Goal: Task Accomplishment & Management: Complete application form

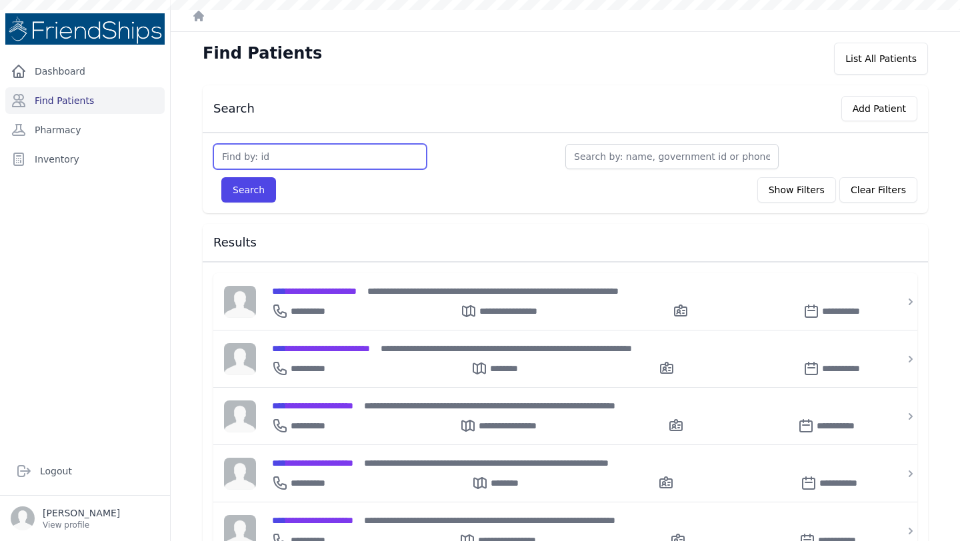
click at [325, 157] on input "text" at bounding box center [319, 156] width 213 height 25
click at [634, 89] on div "Search Add Patient" at bounding box center [565, 108] width 725 height 47
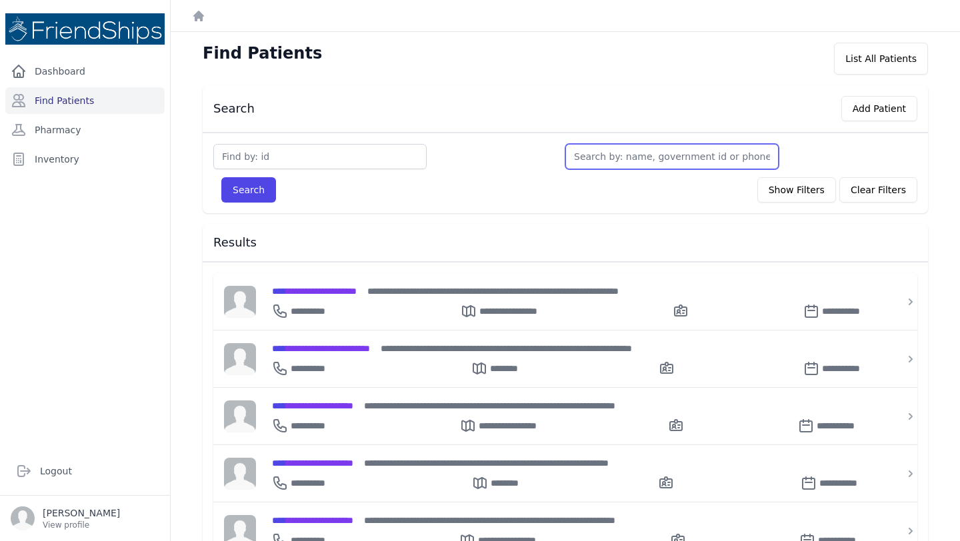
click at [598, 159] on input "text" at bounding box center [671, 156] width 213 height 25
type input "sa"
type input "sala"
type input "salam"
click at [221, 177] on button "Search" at bounding box center [248, 189] width 55 height 25
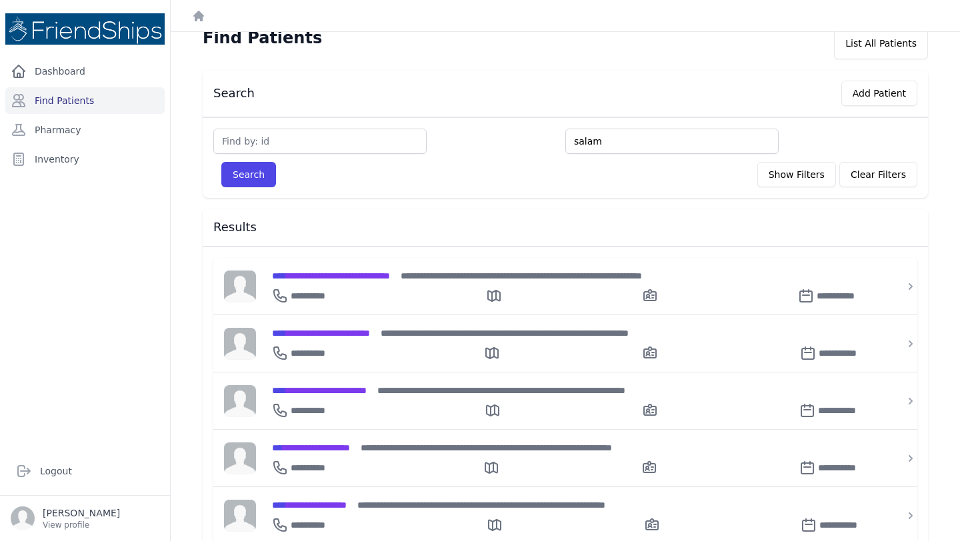
scroll to position [36, 0]
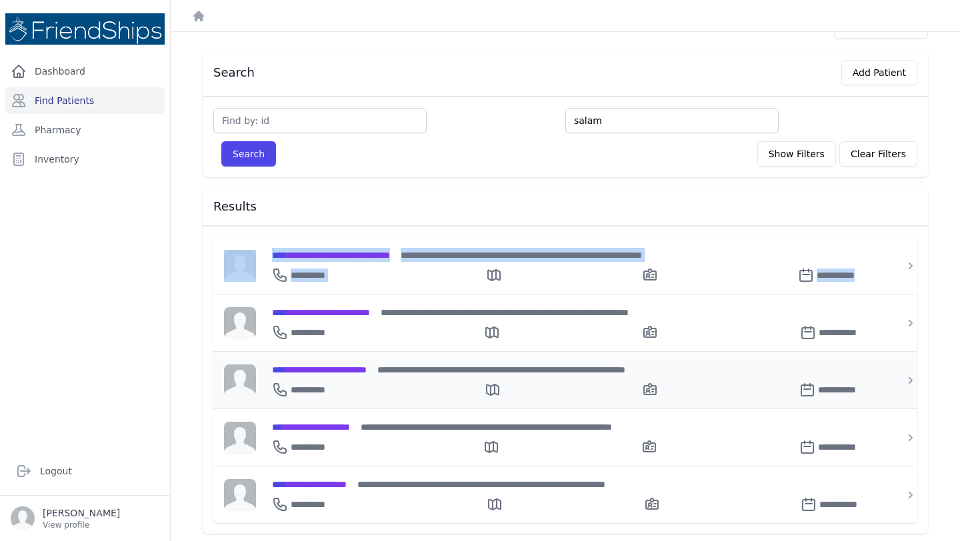
click at [355, 369] on span "**********" at bounding box center [319, 369] width 95 height 9
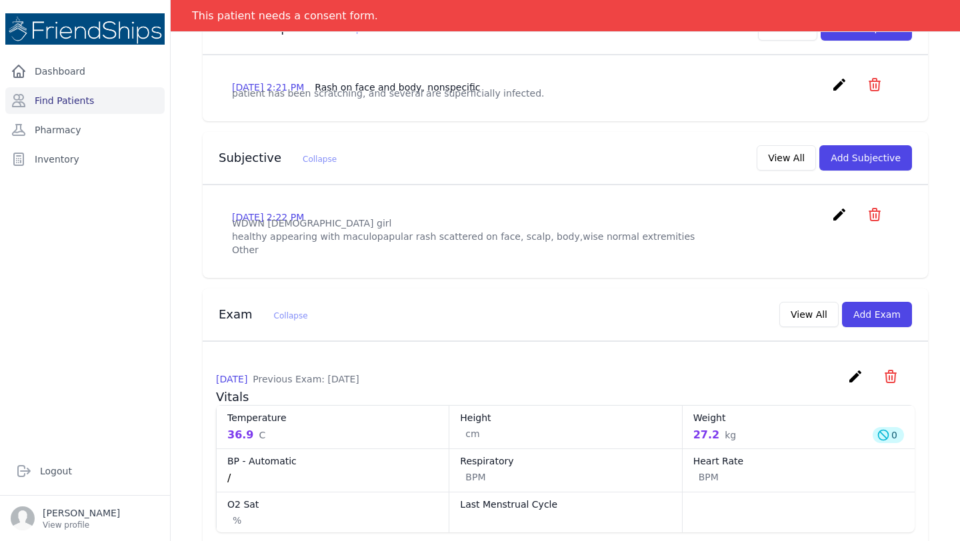
scroll to position [454, 0]
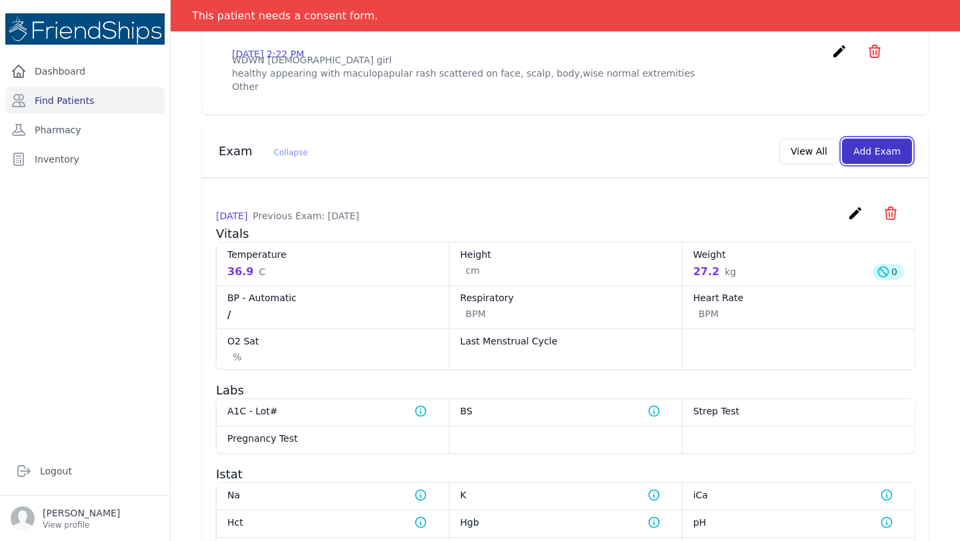
click at [879, 164] on button "Add Exam" at bounding box center [877, 151] width 70 height 25
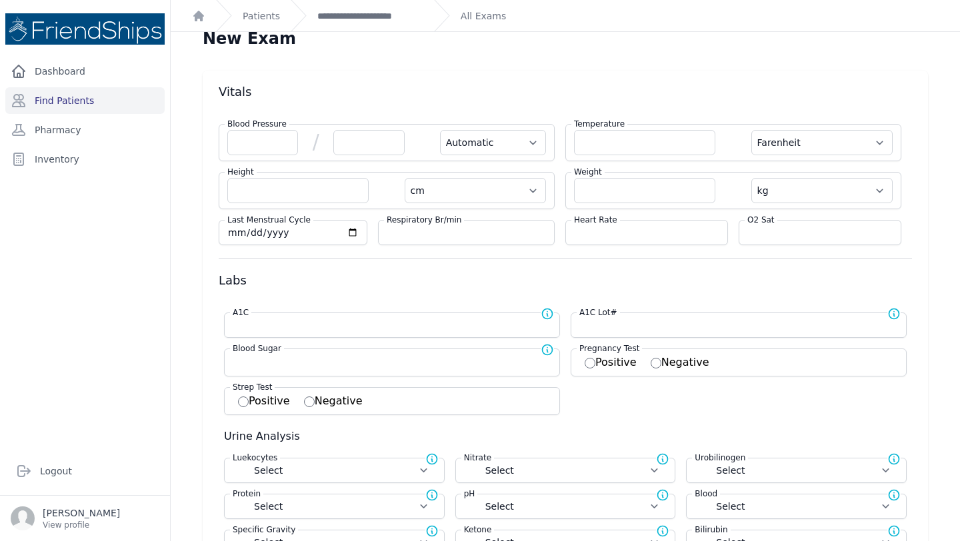
scroll to position [14, 0]
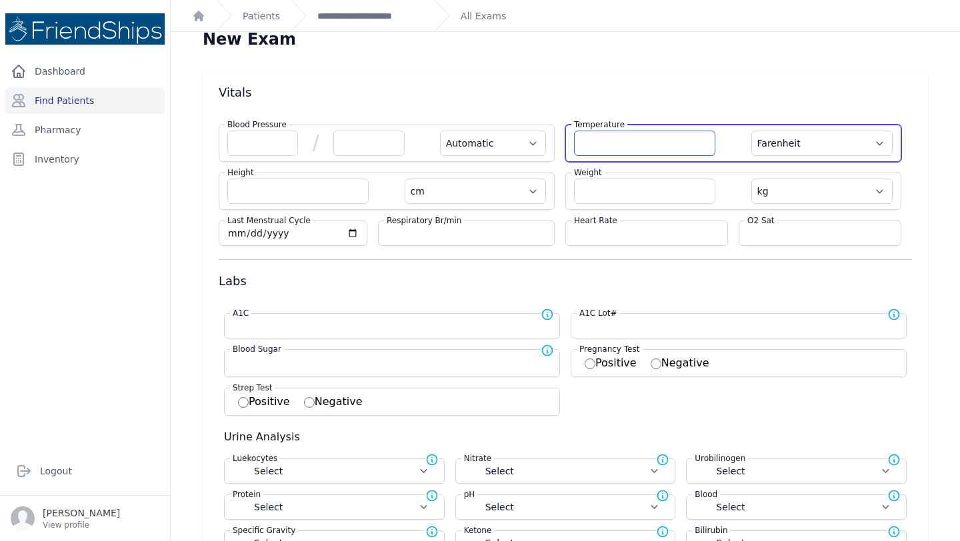
click at [625, 145] on input "number" at bounding box center [644, 143] width 141 height 25
click at [829, 151] on select "Farenheit Celcius" at bounding box center [822, 143] width 141 height 25
select select "C"
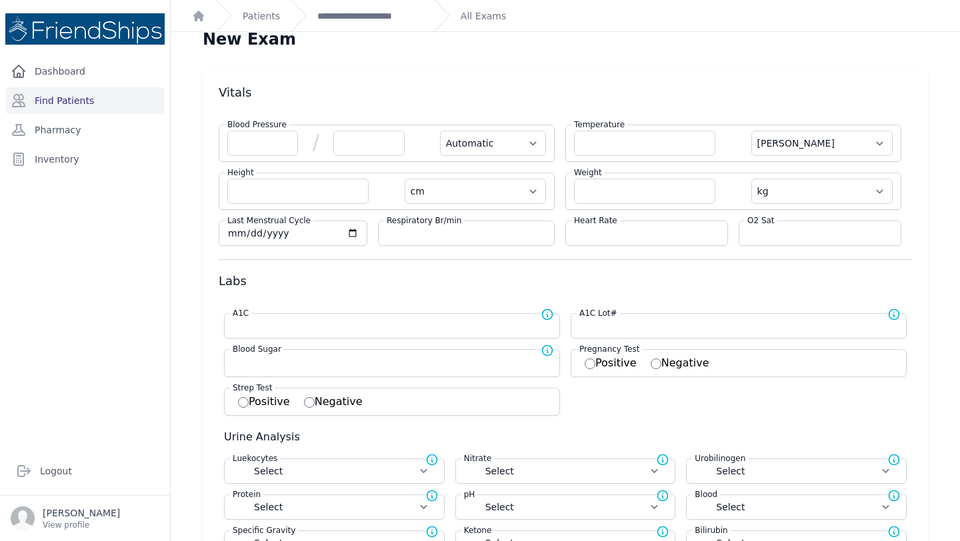
select select "Automatic"
select select "cm"
select select "kg"
select select
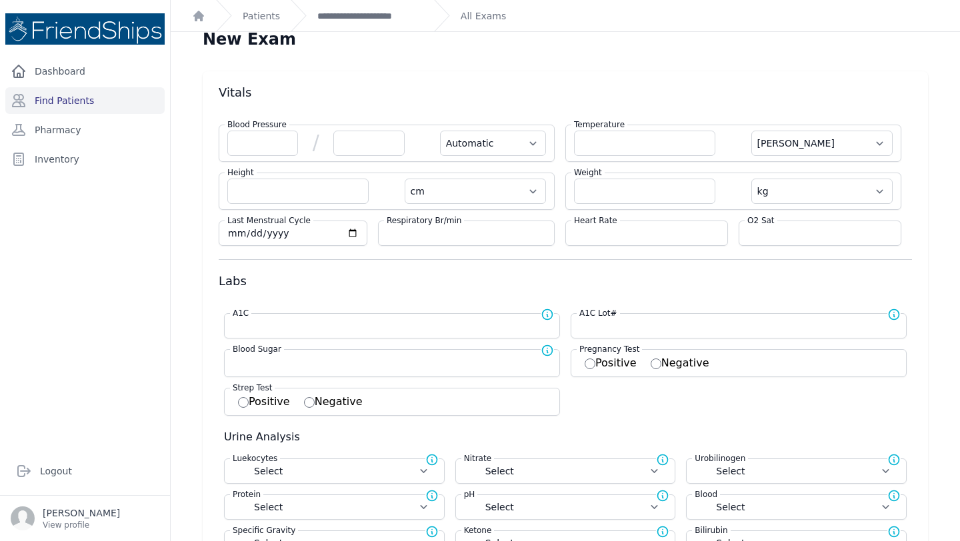
select select
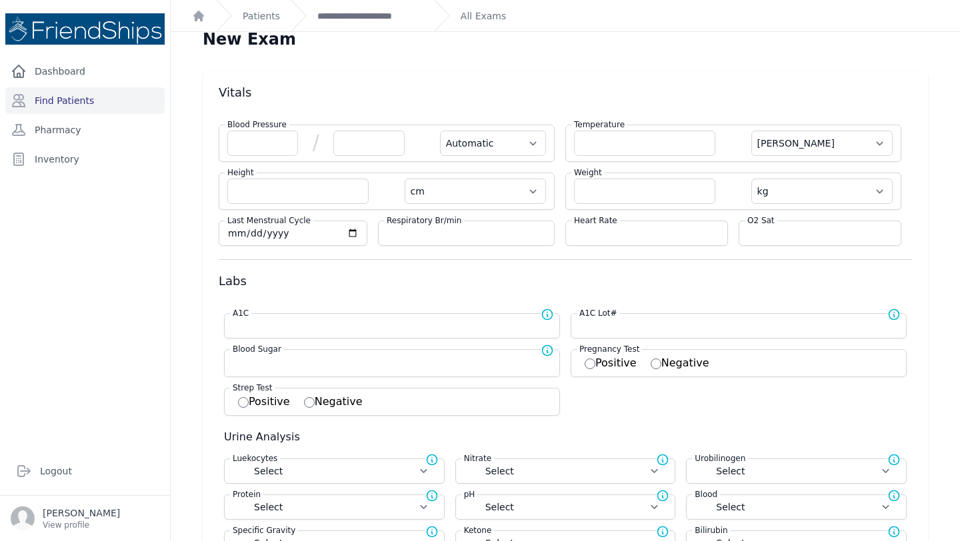
select select
select select "C"
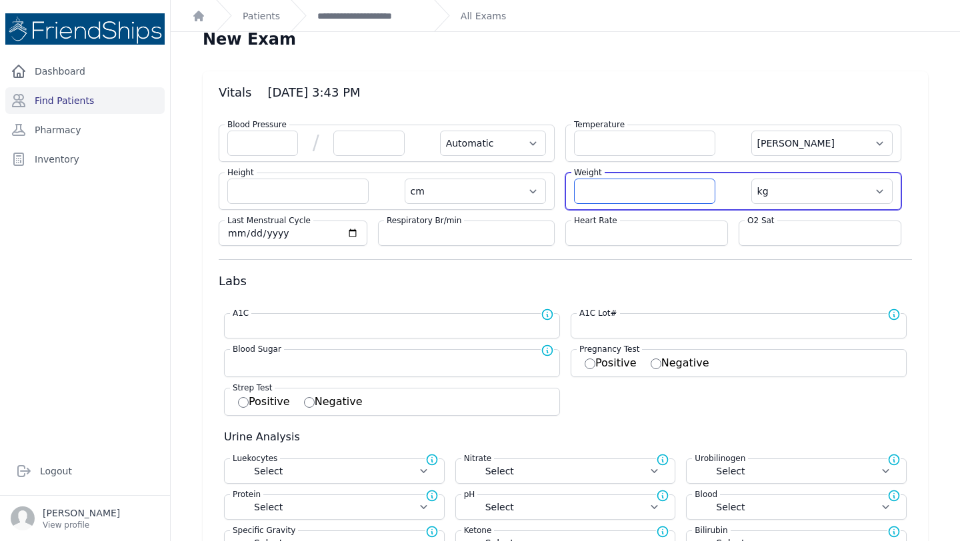
click at [598, 192] on input "number" at bounding box center [644, 191] width 141 height 25
type input "29.2"
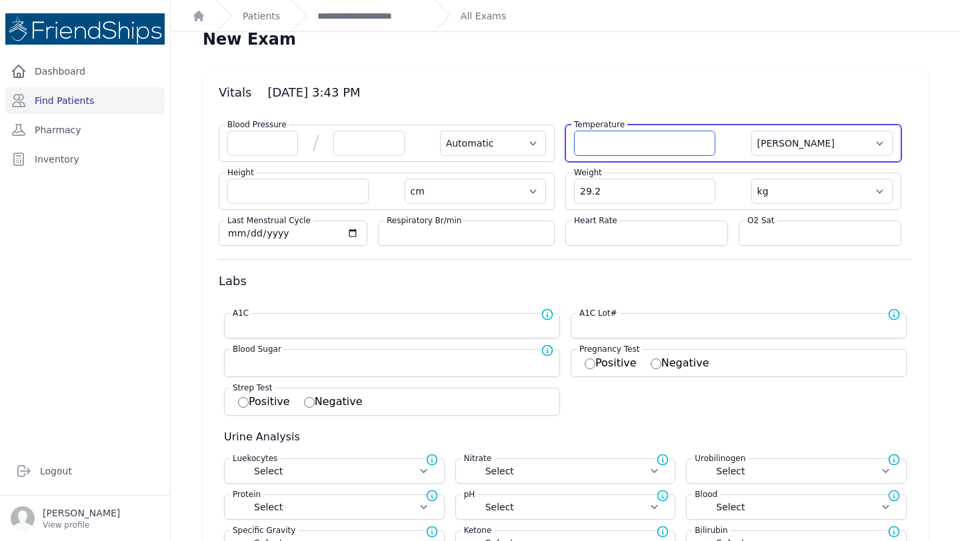
click at [627, 140] on input "number" at bounding box center [644, 143] width 141 height 25
select select "Automatic"
select select "C"
select select "cm"
select select "kg"
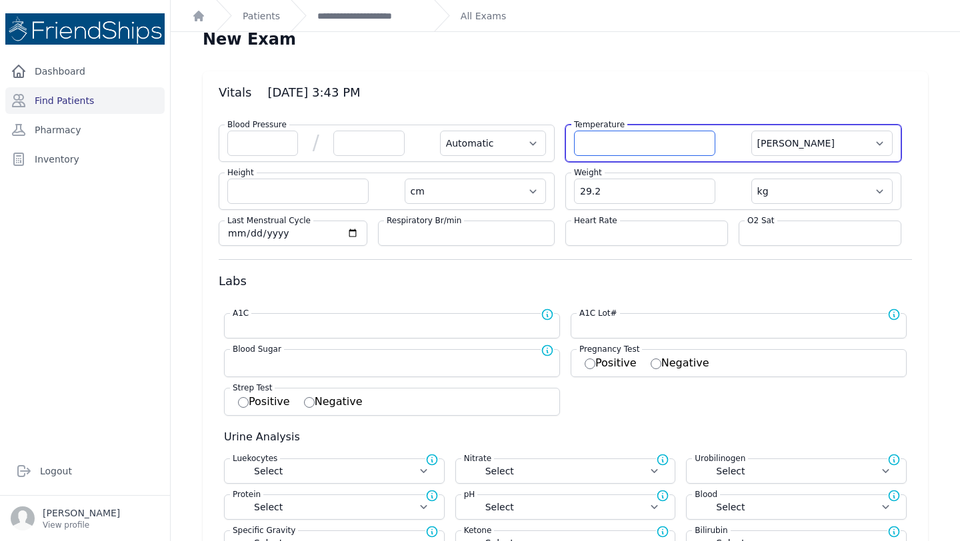
select select
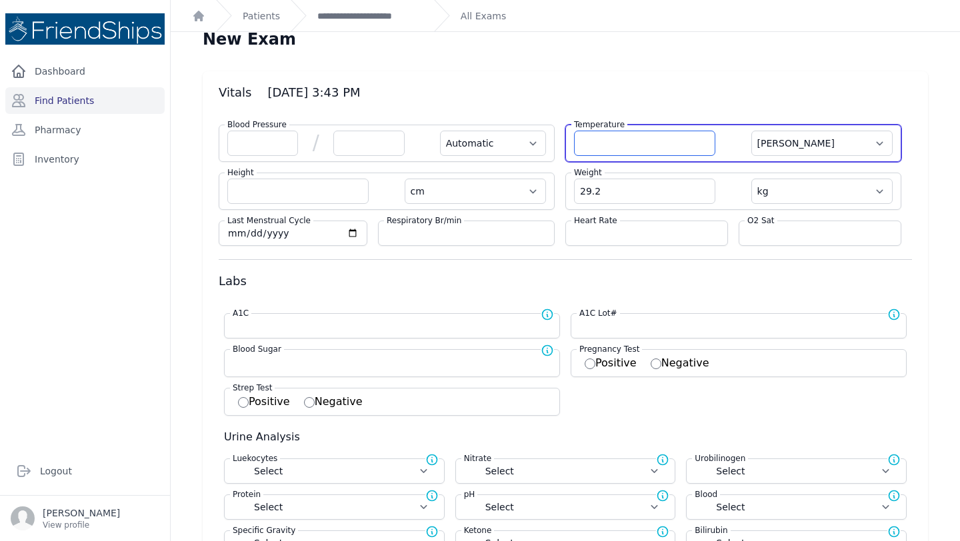
select select
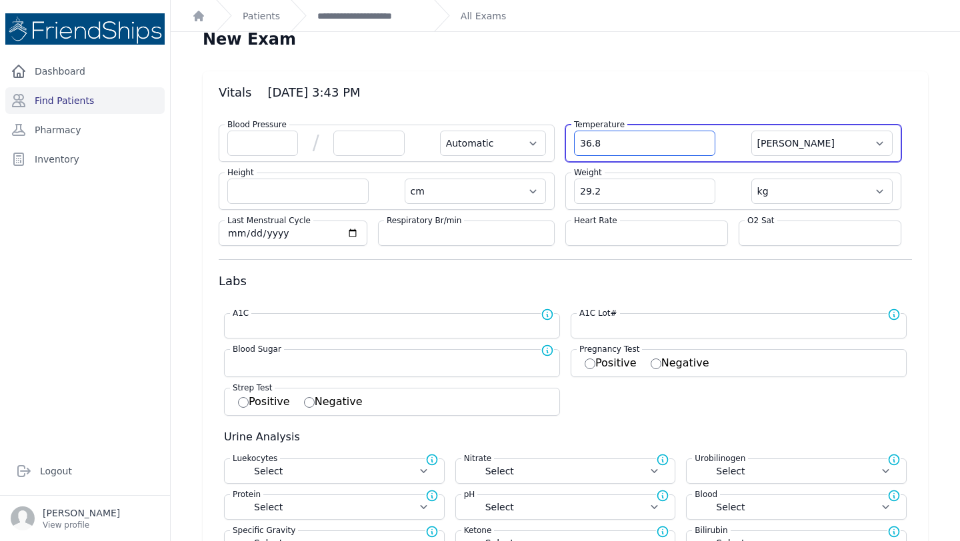
type input "36.8"
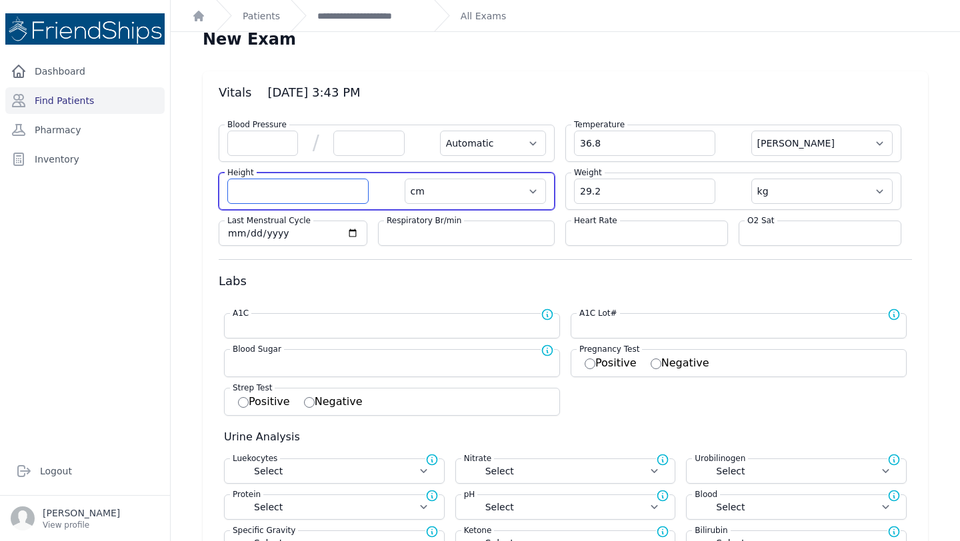
click at [302, 197] on input "number" at bounding box center [297, 191] width 141 height 25
select select "Automatic"
select select "C"
select select "cm"
select select "kg"
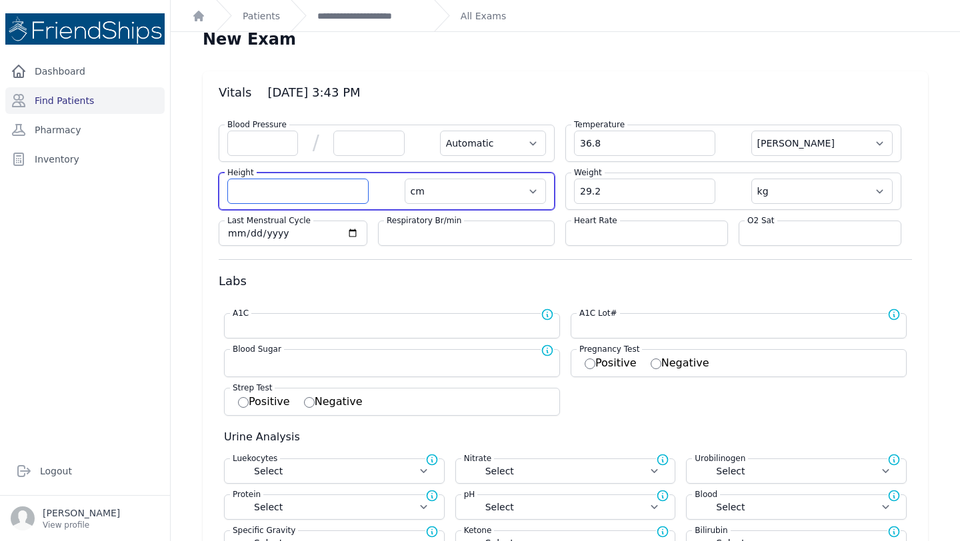
select select
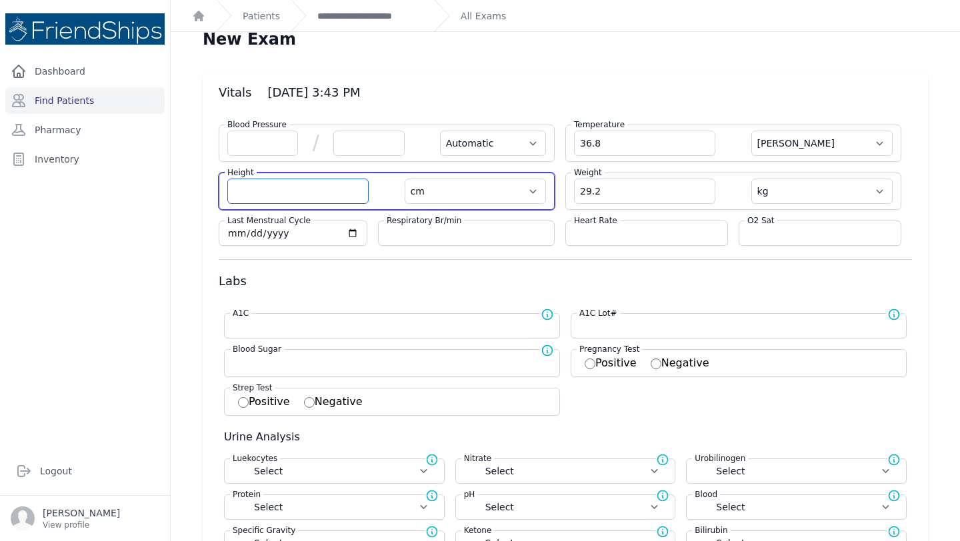
select select
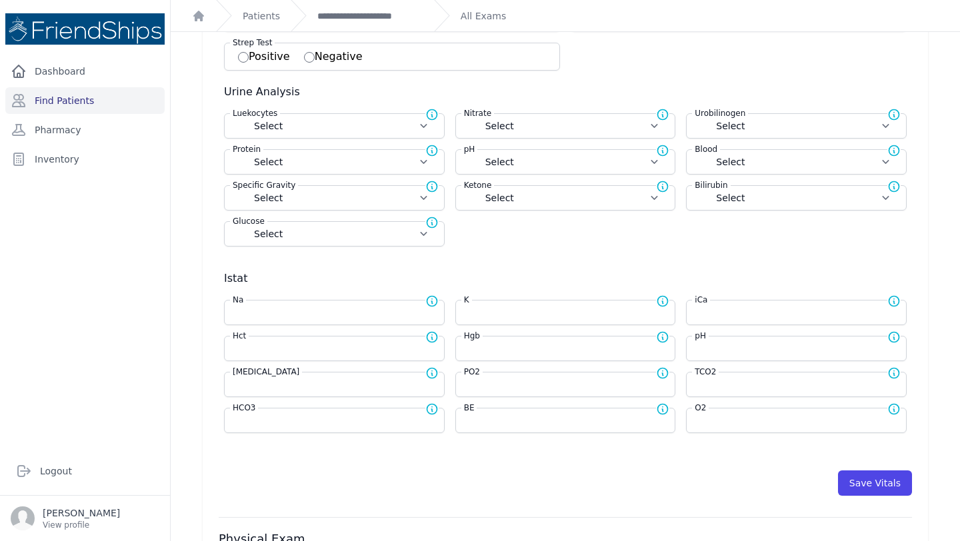
scroll to position [527, 0]
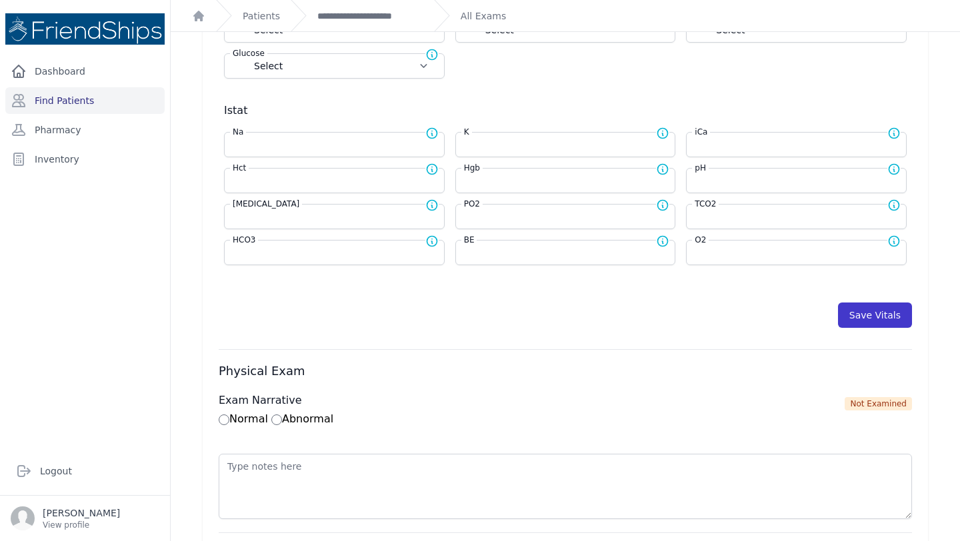
type input "134.5"
click at [878, 317] on button "Save Vitals" at bounding box center [875, 315] width 74 height 25
select select "Automatic"
select select "cm"
select select "kg"
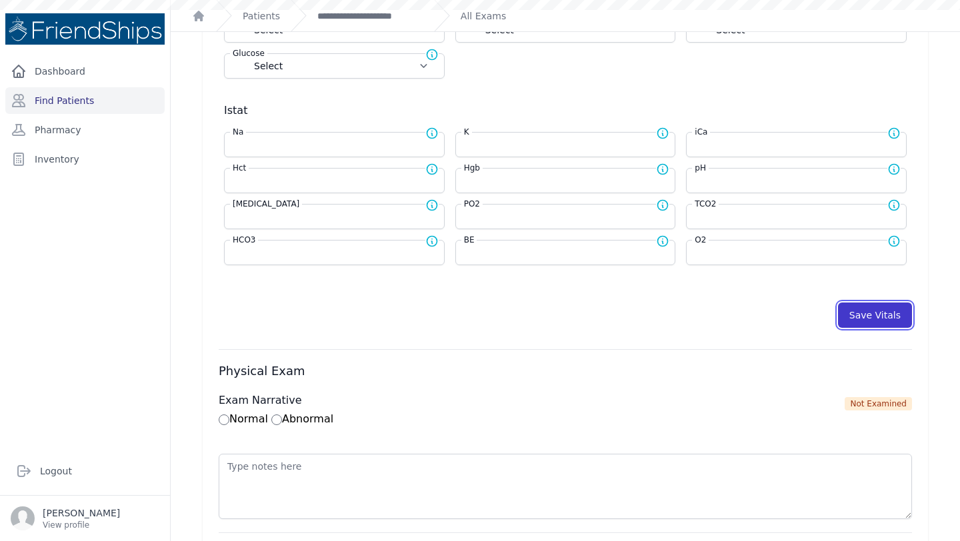
select select
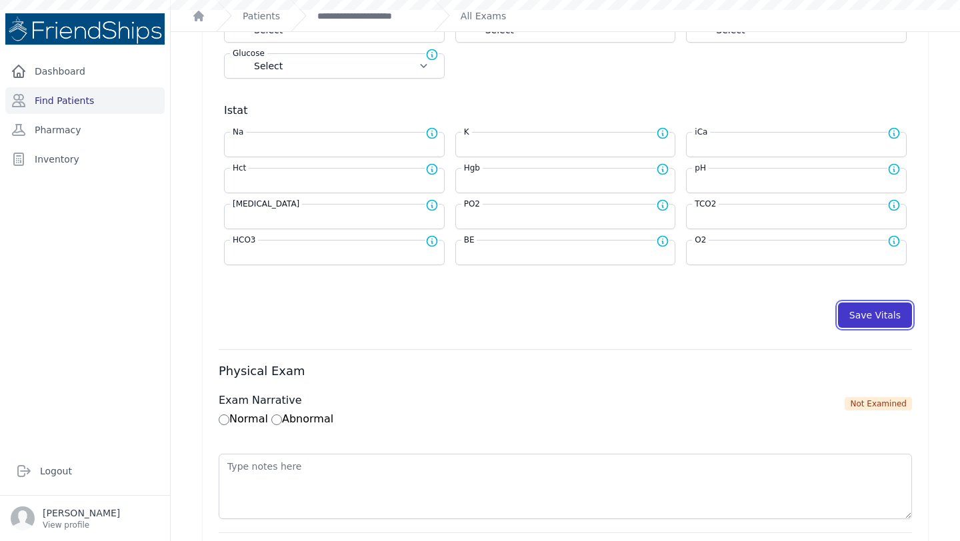
select select
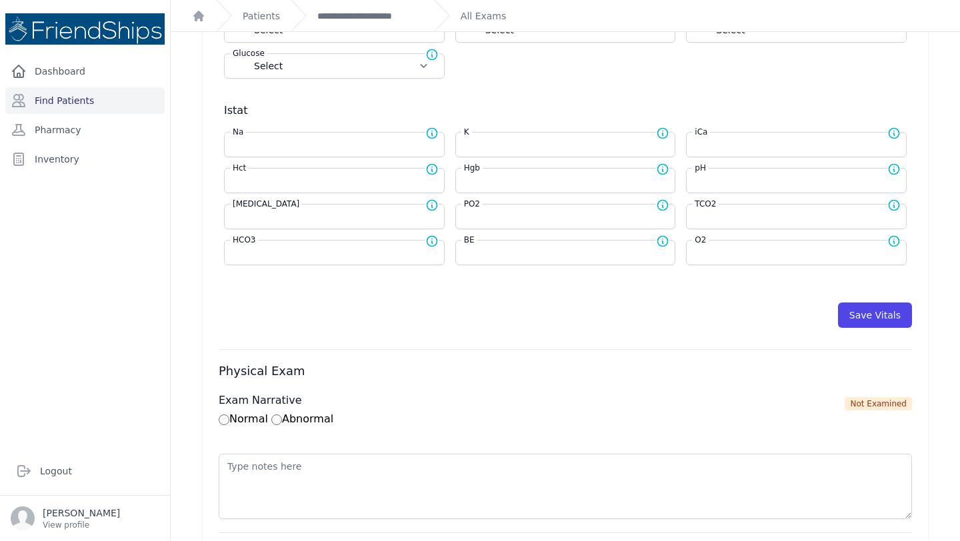
click at [387, 27] on div "**********" at bounding box center [357, 15] width 133 height 31
click at [382, 16] on link "**********" at bounding box center [370, 15] width 106 height 13
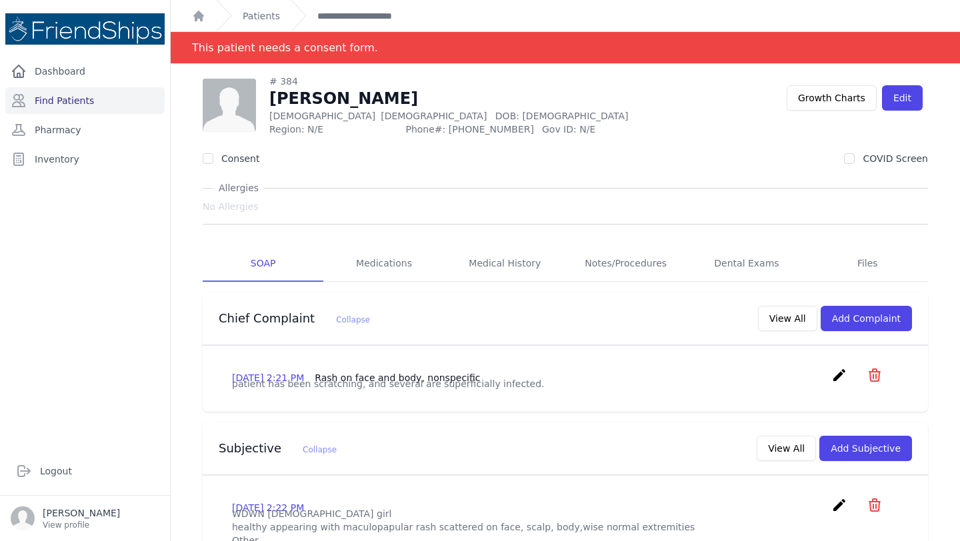
scroll to position [528, 0]
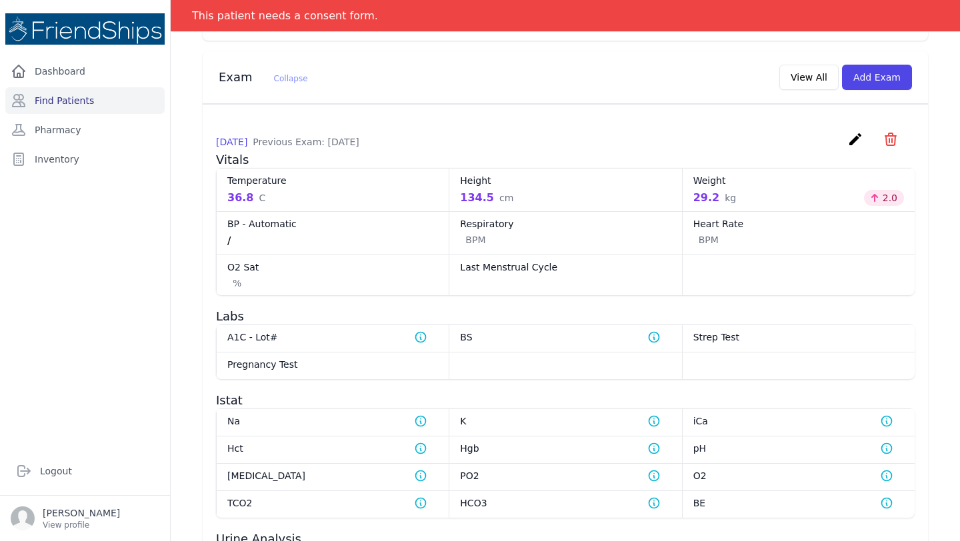
click at [382, 17] on ol "This patient needs a consent form." at bounding box center [566, 15] width 790 height 31
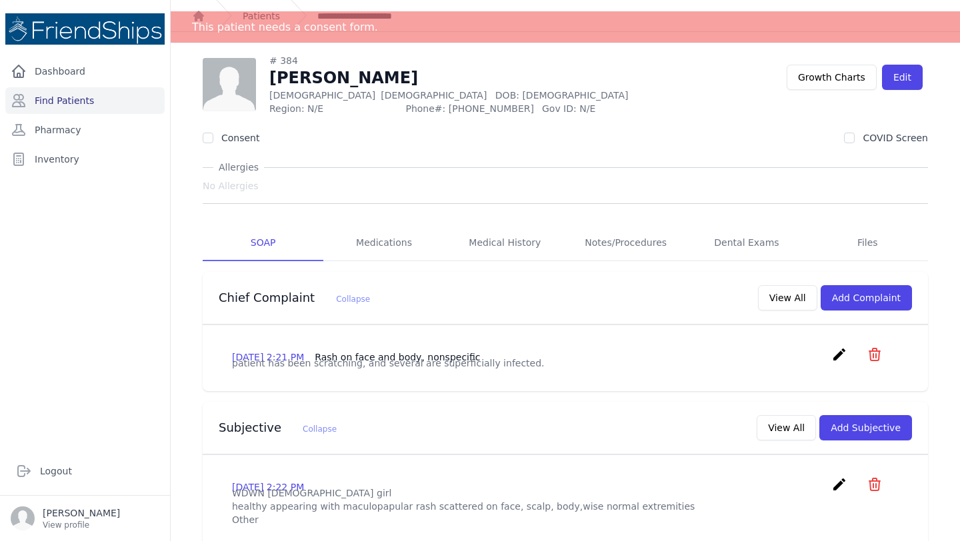
scroll to position [0, 0]
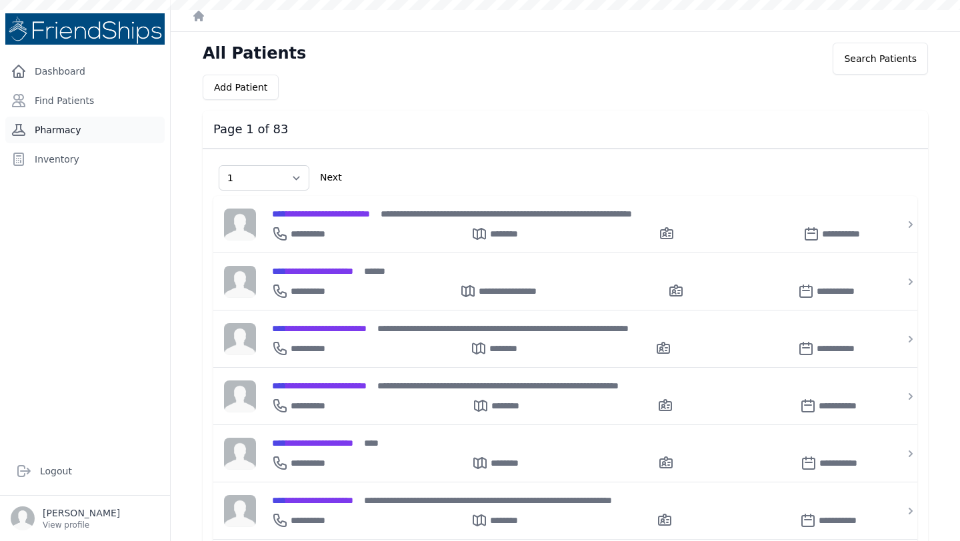
select select "1"
click at [67, 103] on link "Find Patients" at bounding box center [84, 100] width 159 height 27
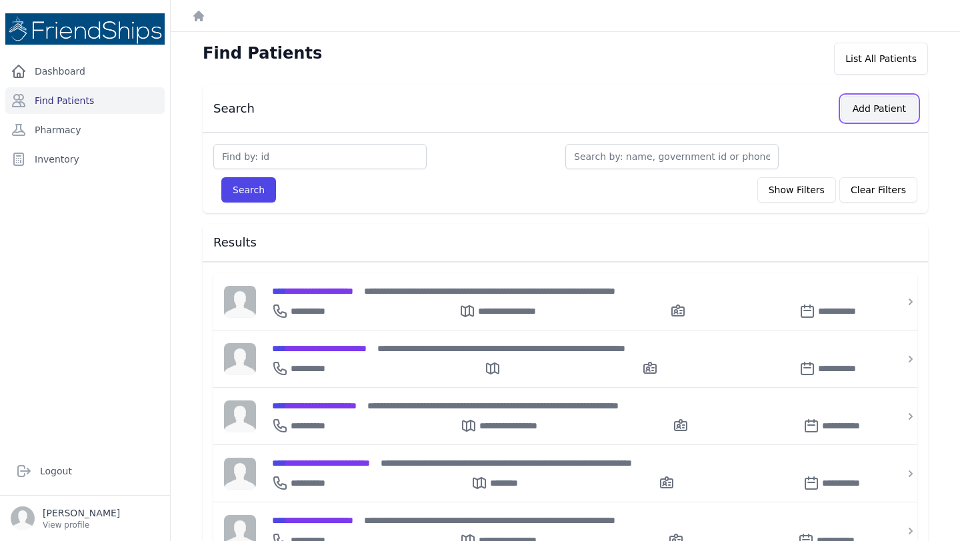
click at [871, 108] on button "Add Patient" at bounding box center [880, 108] width 76 height 25
click at [876, 103] on button "Add Patient" at bounding box center [880, 108] width 76 height 25
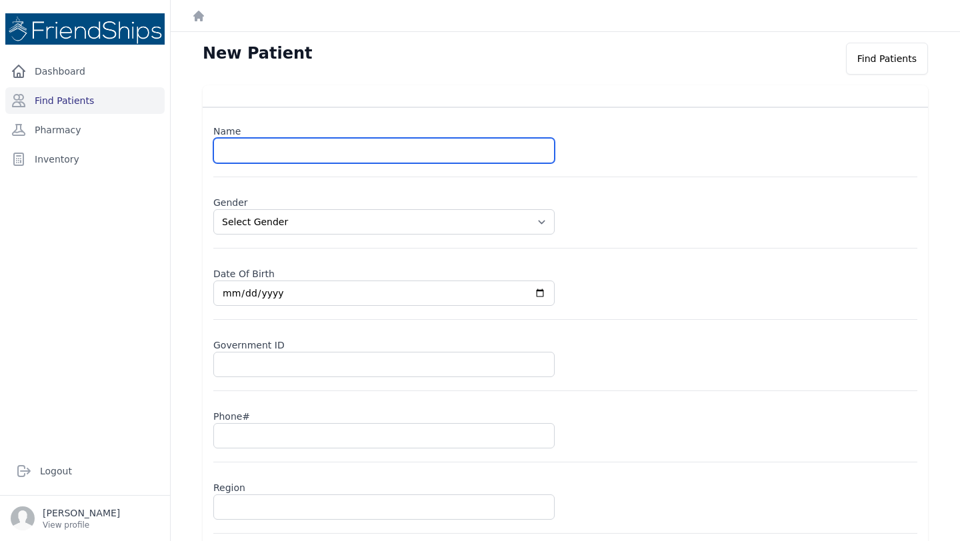
click at [249, 152] on input "text" at bounding box center [383, 150] width 341 height 25
type input "Duaa Imran Mansour"
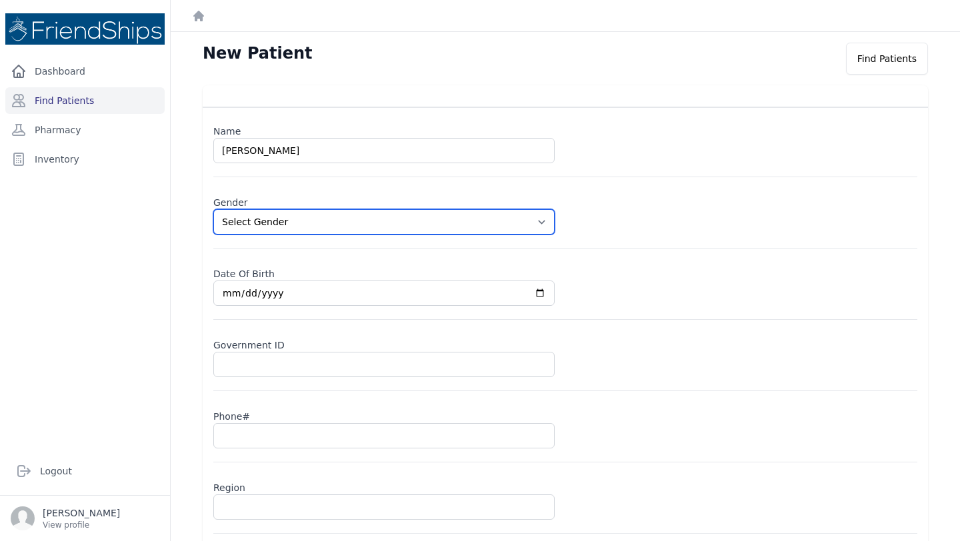
click at [275, 225] on select "Select Gender Male Female" at bounding box center [383, 221] width 341 height 25
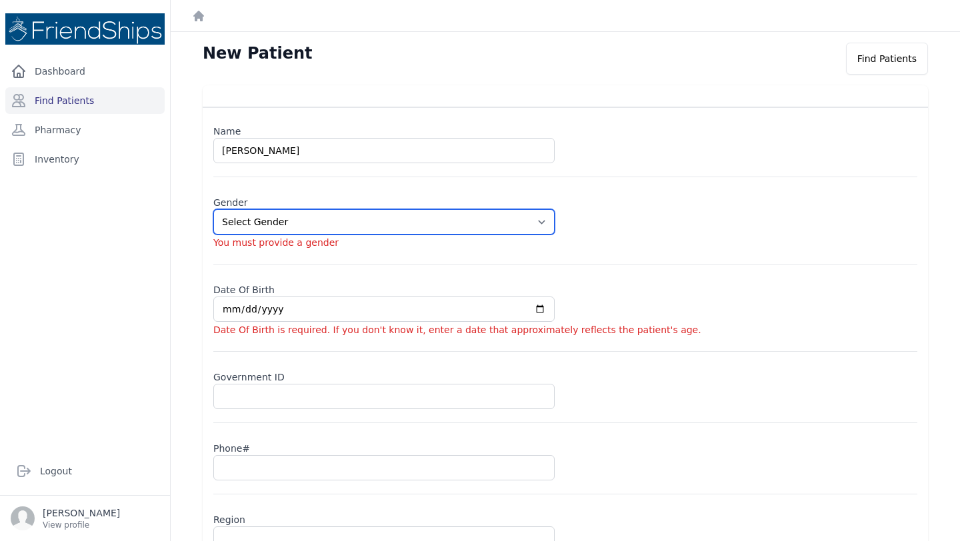
select select "female"
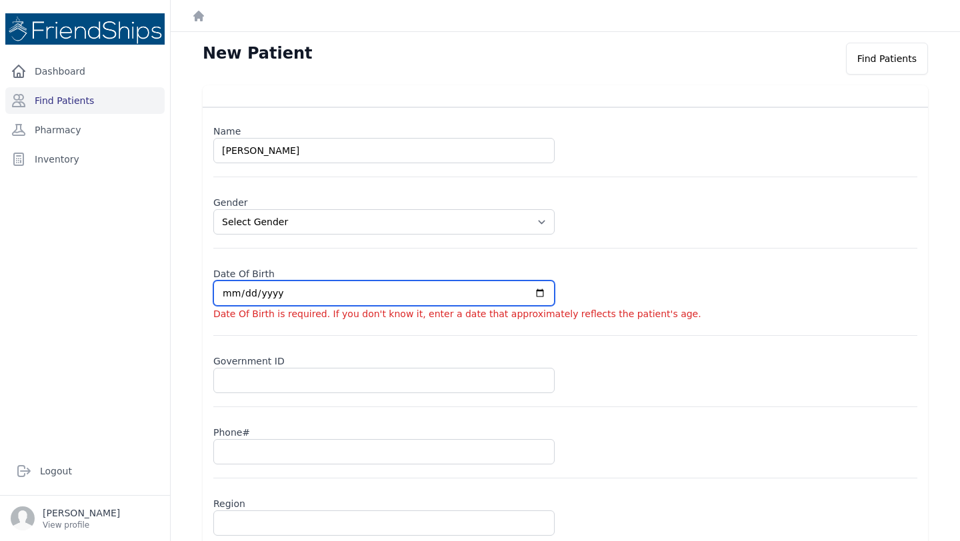
click at [233, 295] on input "date" at bounding box center [383, 293] width 341 height 25
type input "0002-02-10"
select select "female"
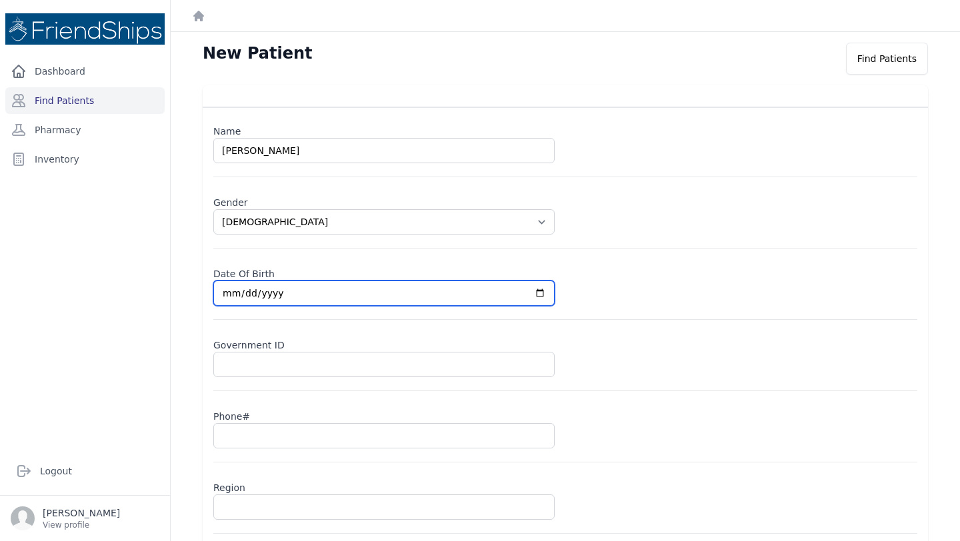
type input "0001-02-10"
select select "female"
type input "0199-02-10"
select select "female"
type input "1996-02-10"
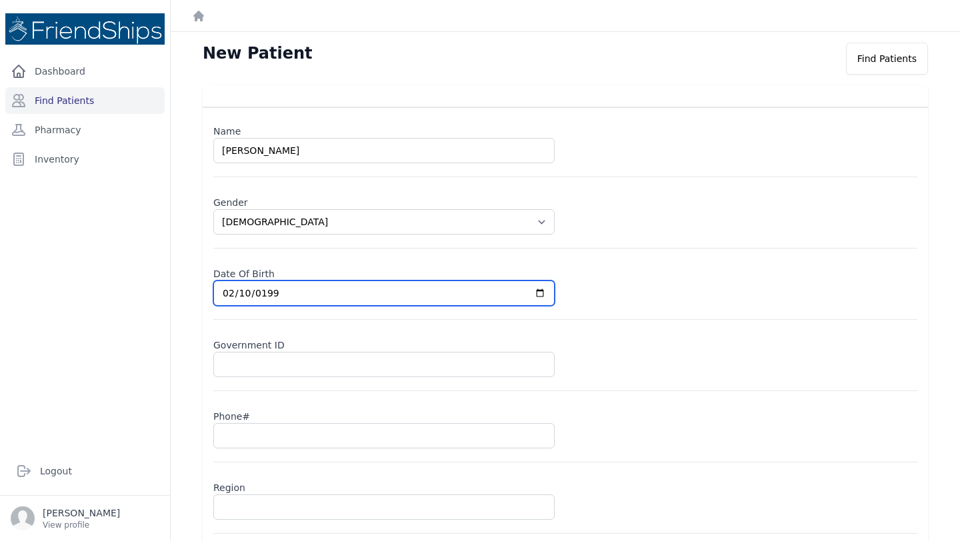
select select "female"
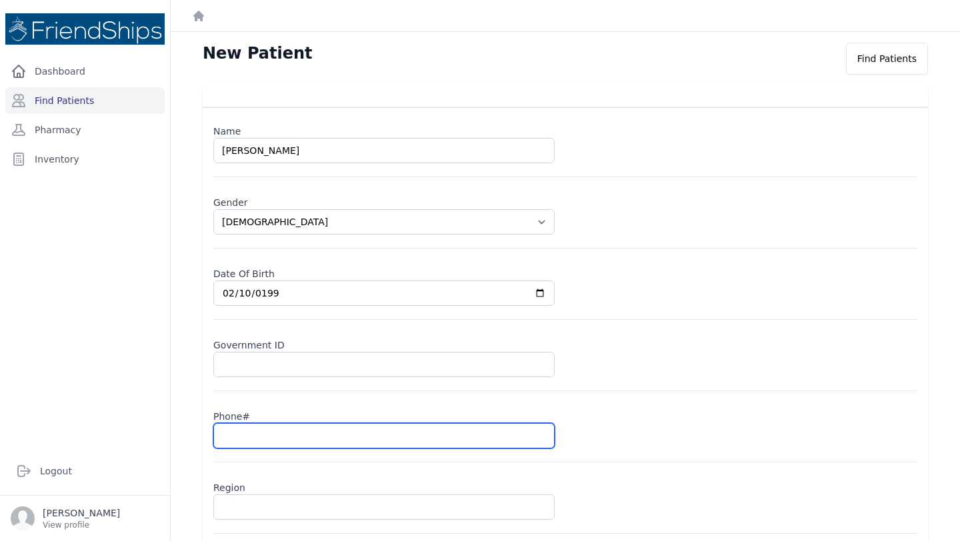
click at [239, 435] on input "text" at bounding box center [383, 435] width 341 height 25
type input "09"
select select "female"
type input "0934"
select select "female"
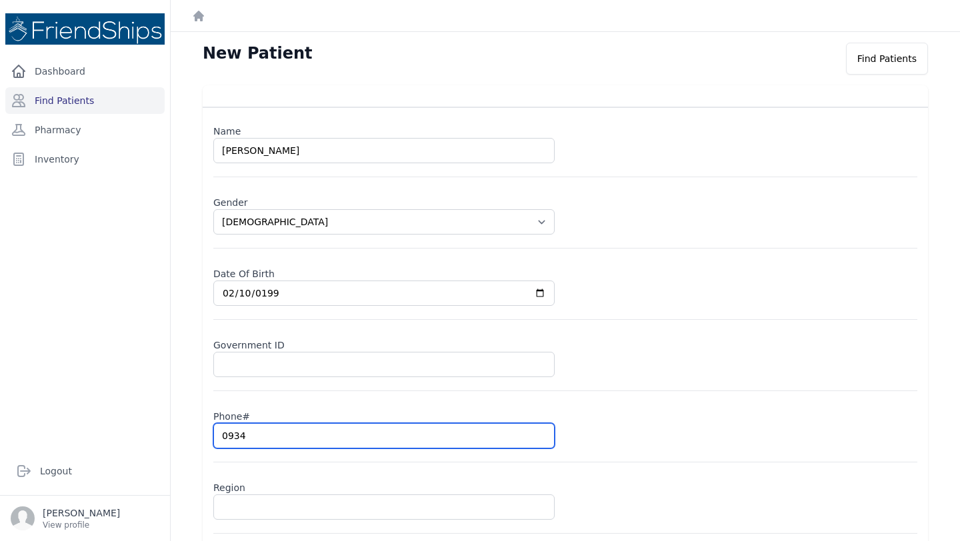
type input "09349"
select select "female"
type input "093496"
select select "female"
type input "09349650"
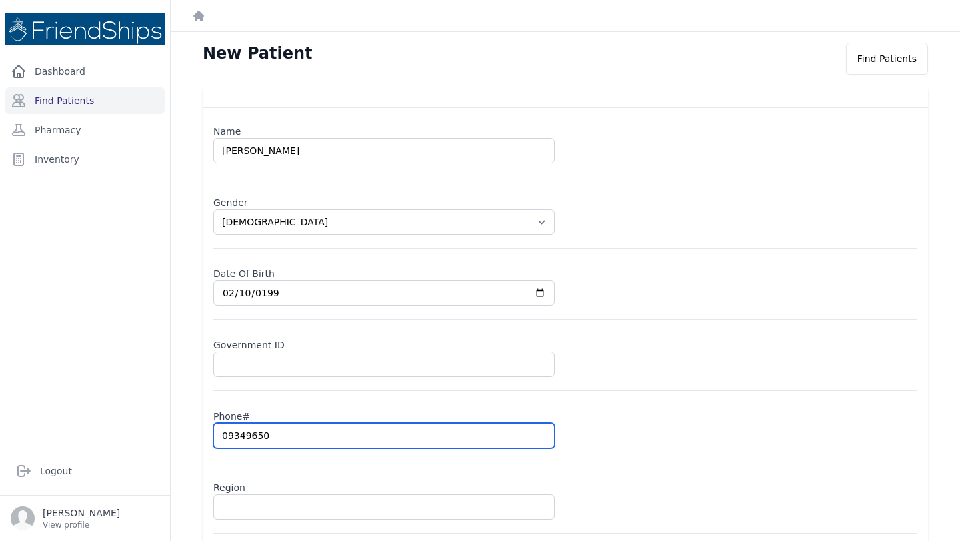
select select "female"
type input "0934965043"
select select "female"
type input "0934965043"
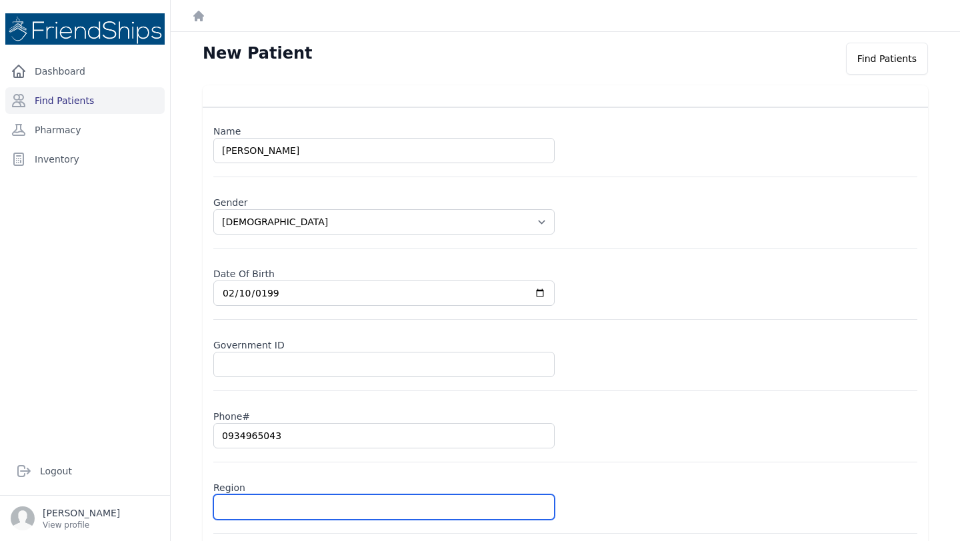
click at [259, 505] on input "text" at bounding box center [383, 507] width 341 height 25
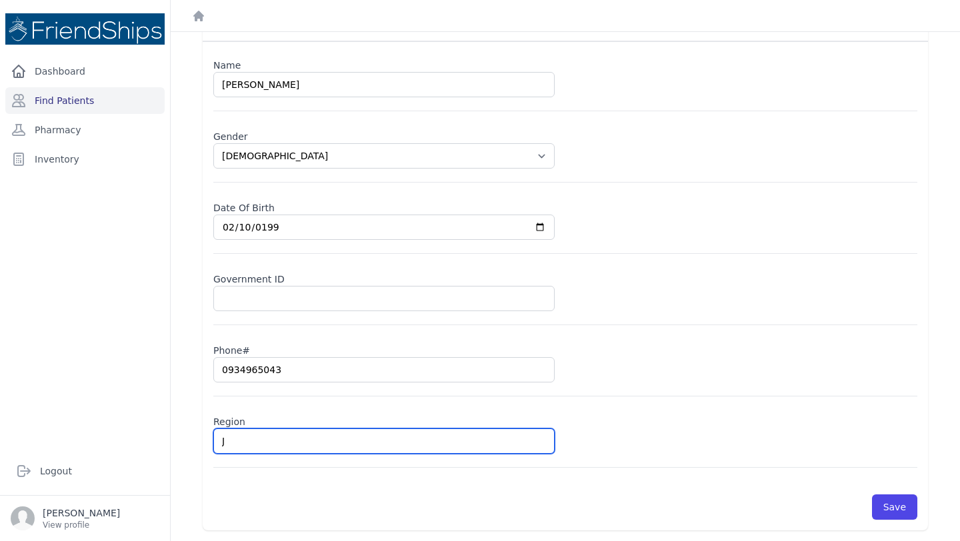
paste input "abata al Khashab"
type input "Jabata [PERSON_NAME]"
select select "female"
type input "Jabata [PERSON_NAME]"
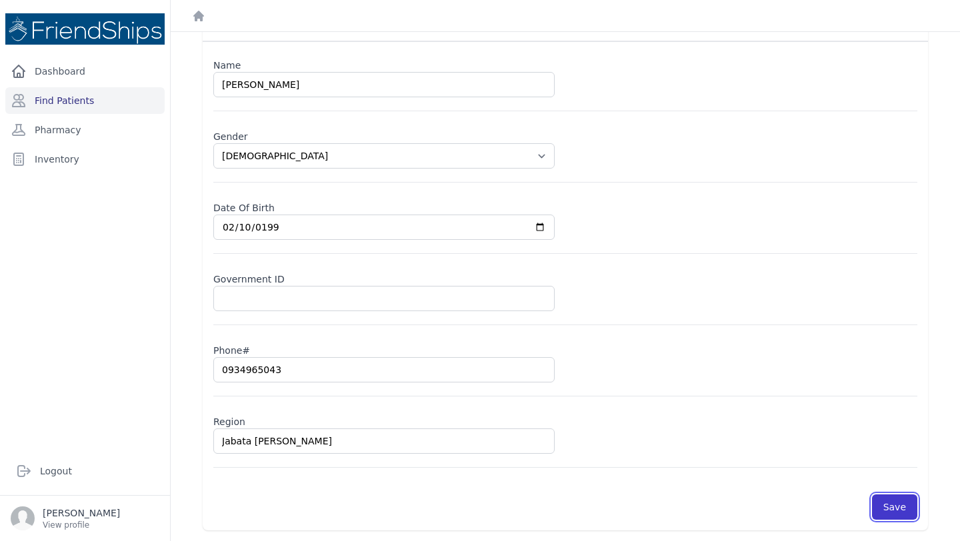
click at [894, 501] on button "Save" at bounding box center [894, 507] width 45 height 25
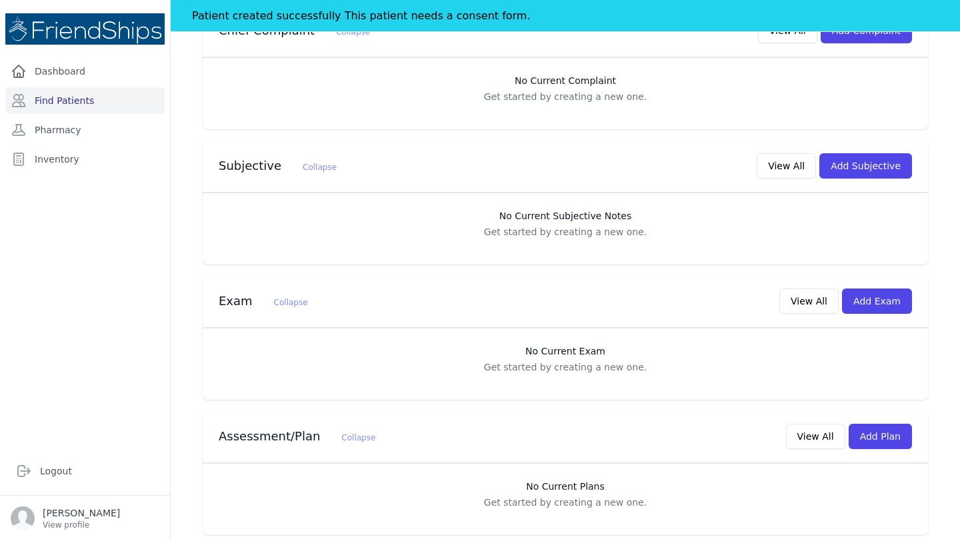
scroll to position [293, 0]
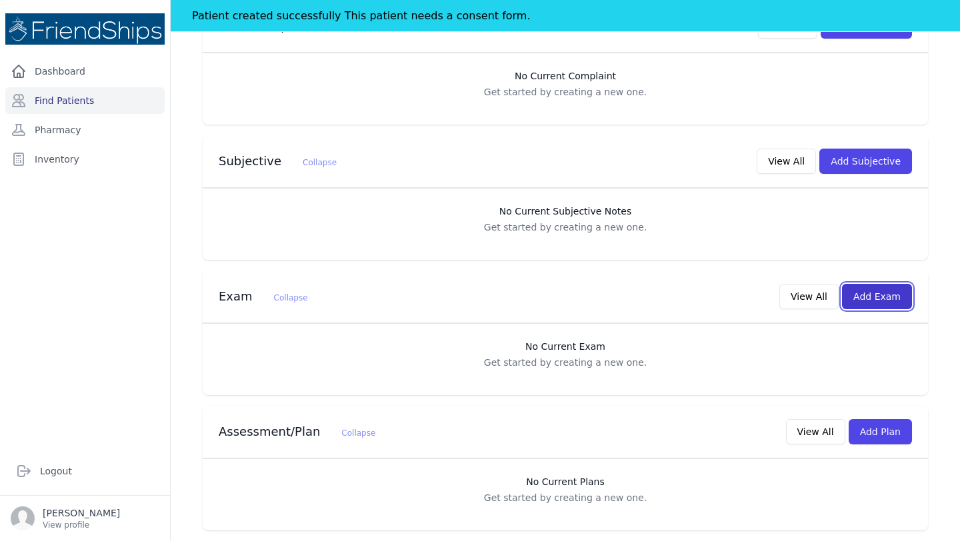
click at [876, 301] on button "Add Exam" at bounding box center [877, 296] width 70 height 25
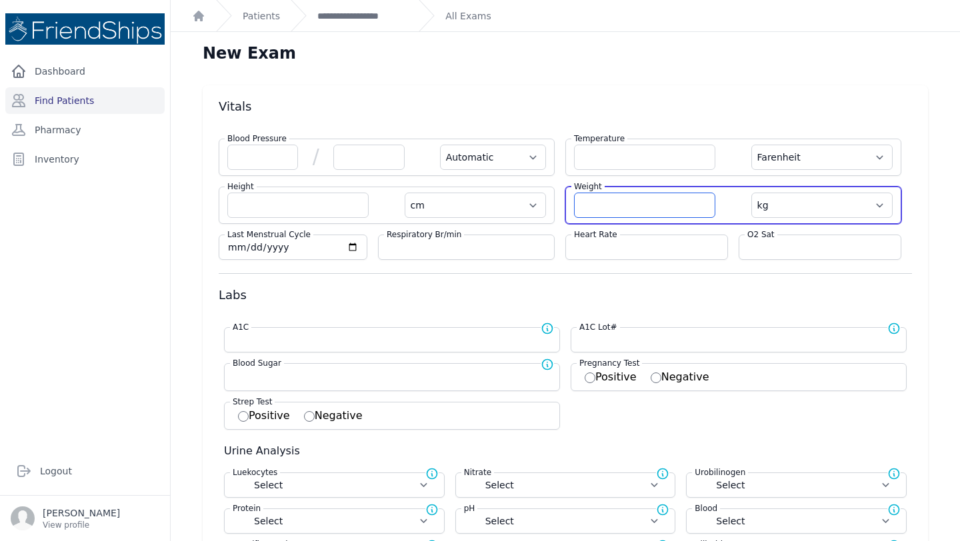
click at [613, 207] on input "number" at bounding box center [644, 205] width 141 height 25
type input "88.6"
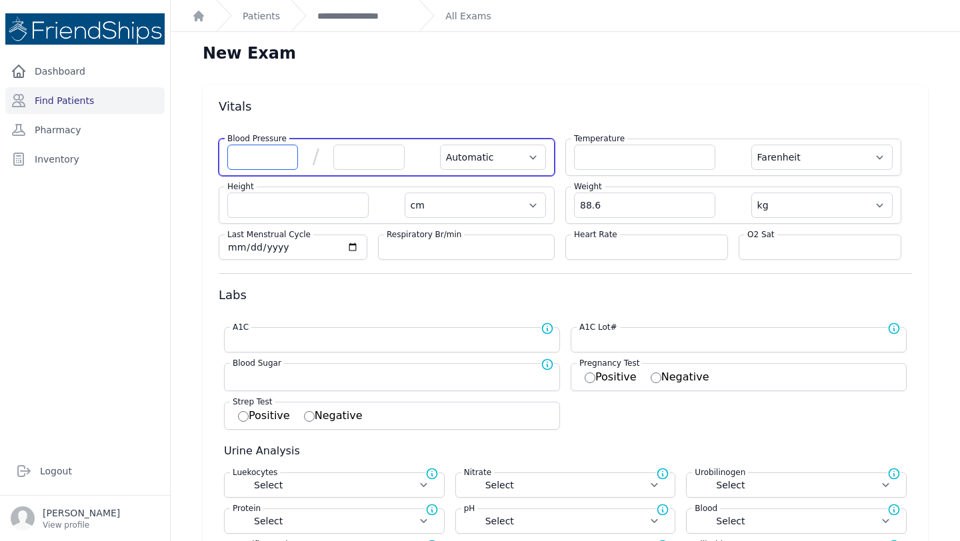
click at [274, 159] on input "number" at bounding box center [262, 157] width 71 height 25
select select "Automatic"
select select "F"
select select "cm"
select select "kg"
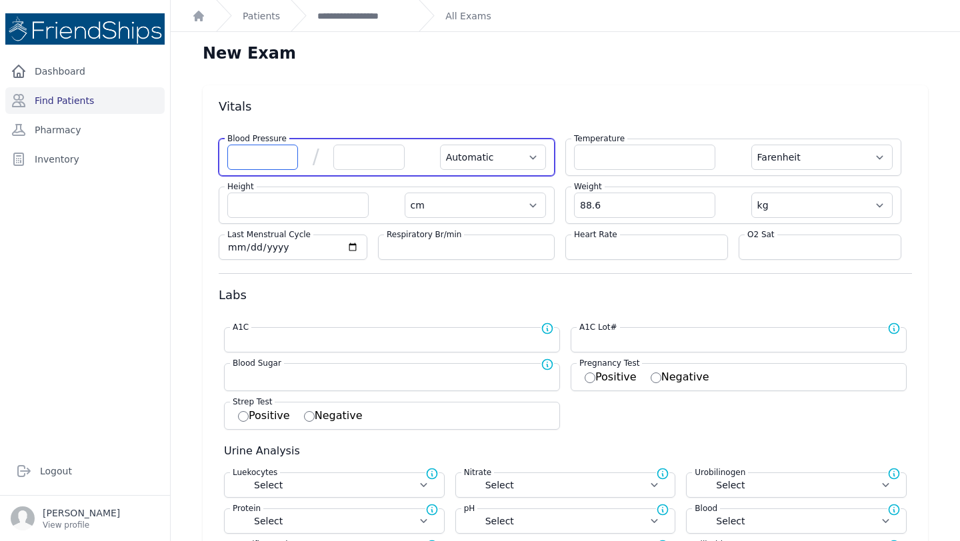
select select
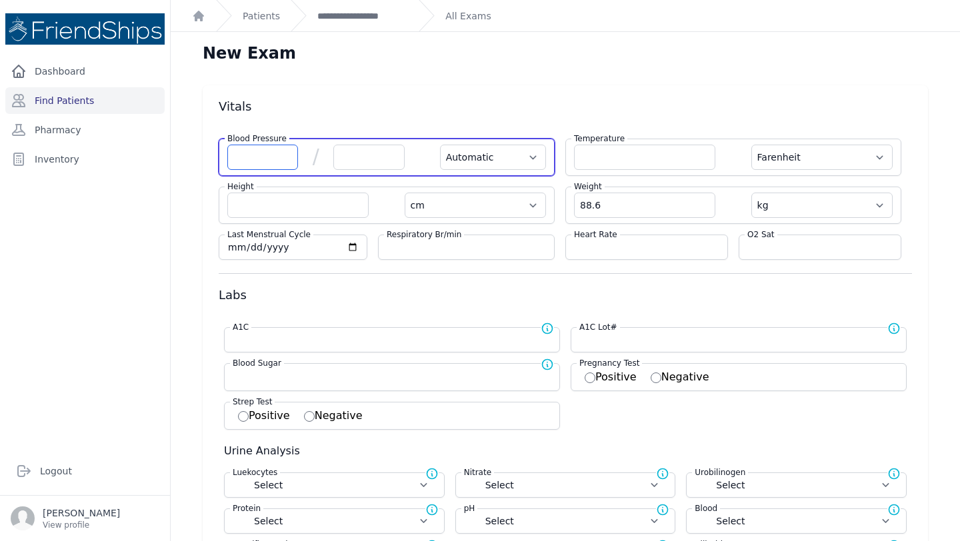
select select
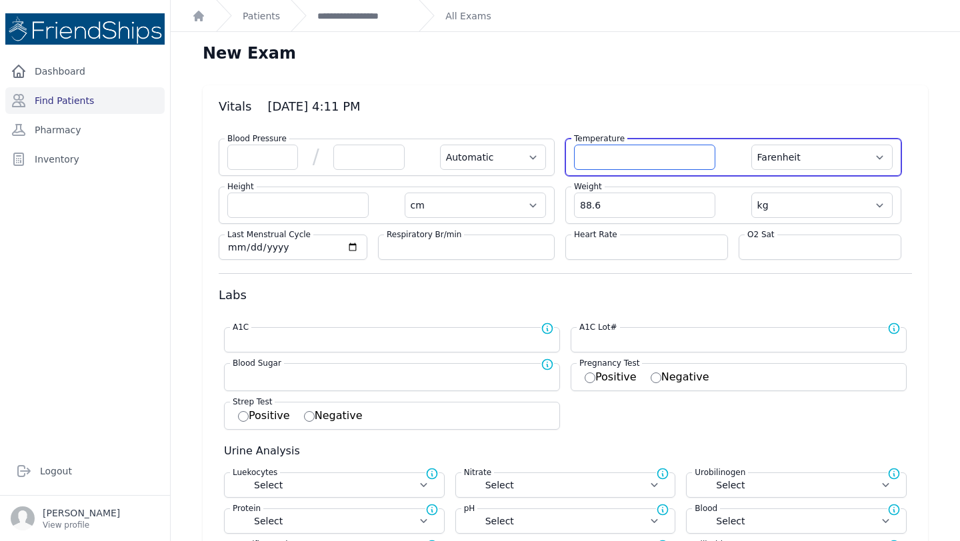
click at [619, 157] on input "number" at bounding box center [644, 157] width 141 height 25
type input "36.4"
click at [796, 163] on select "Farenheit Celcius" at bounding box center [822, 157] width 141 height 25
select select "Automatic"
select select "cm"
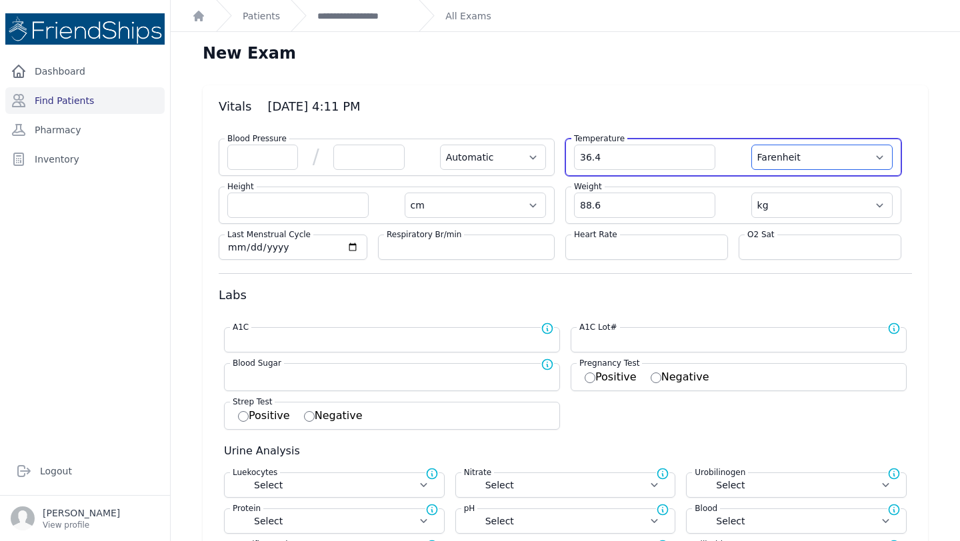
select select "kg"
select select
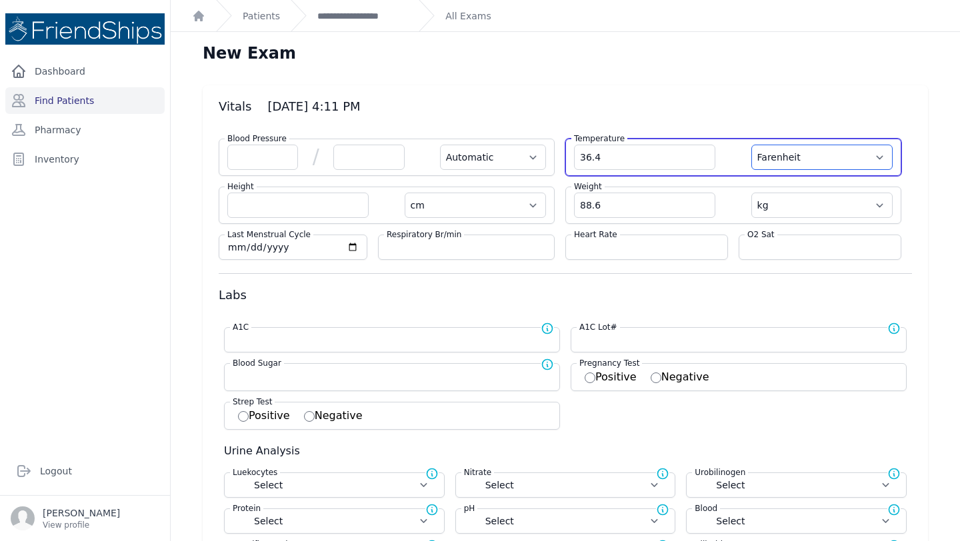
select select
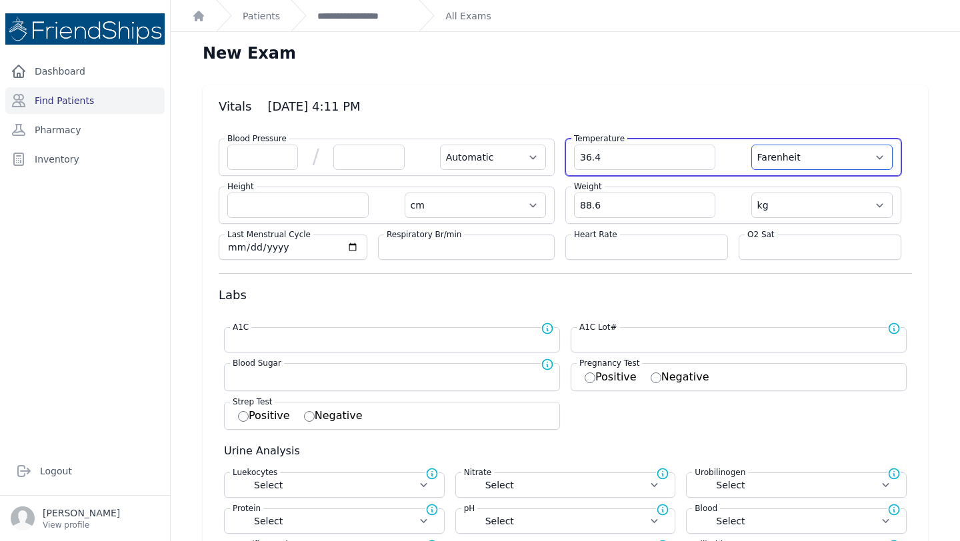
select select
select select "C"
select select "Automatic"
select select "cm"
select select "kg"
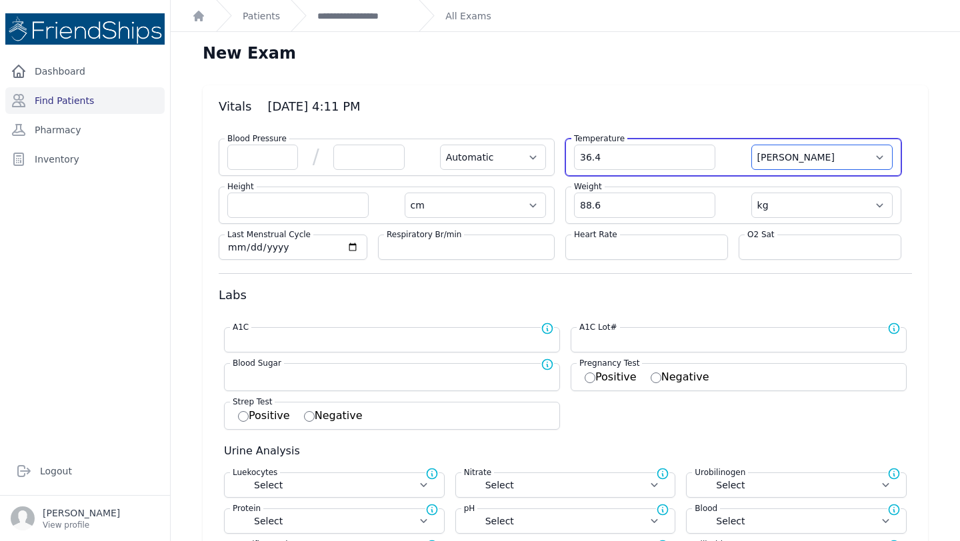
select select
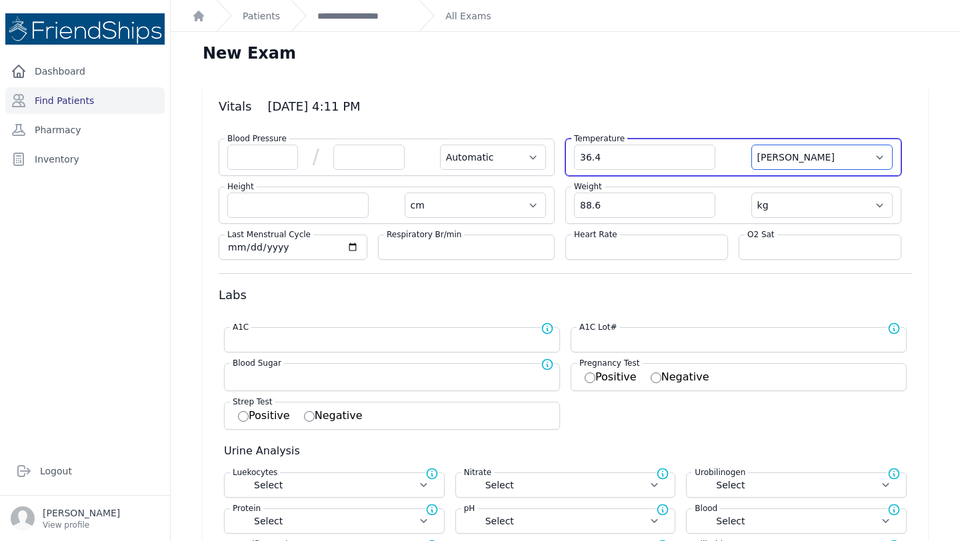
select select
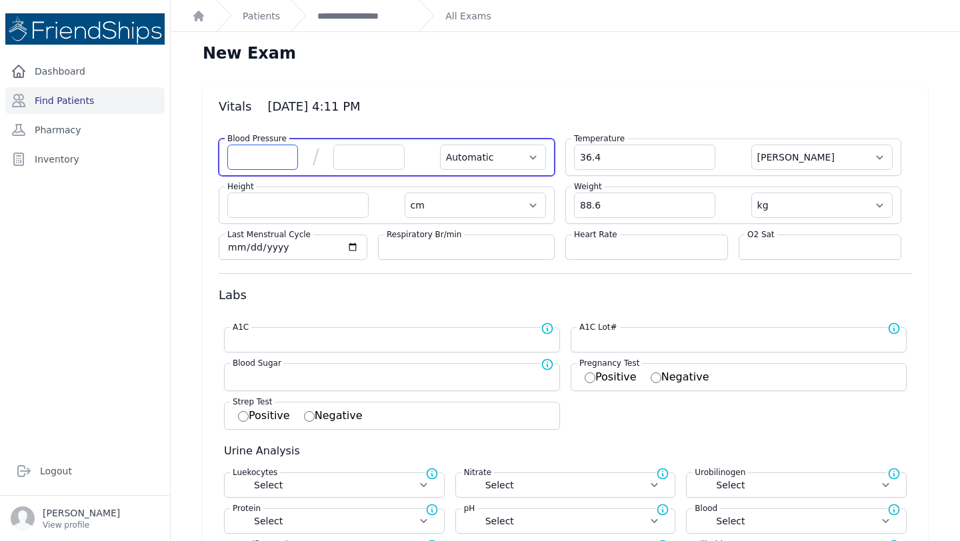
click at [249, 163] on input "number" at bounding box center [262, 157] width 71 height 25
type input "130"
click at [363, 151] on input "number" at bounding box center [368, 157] width 71 height 25
select select "Automatic"
select select "C"
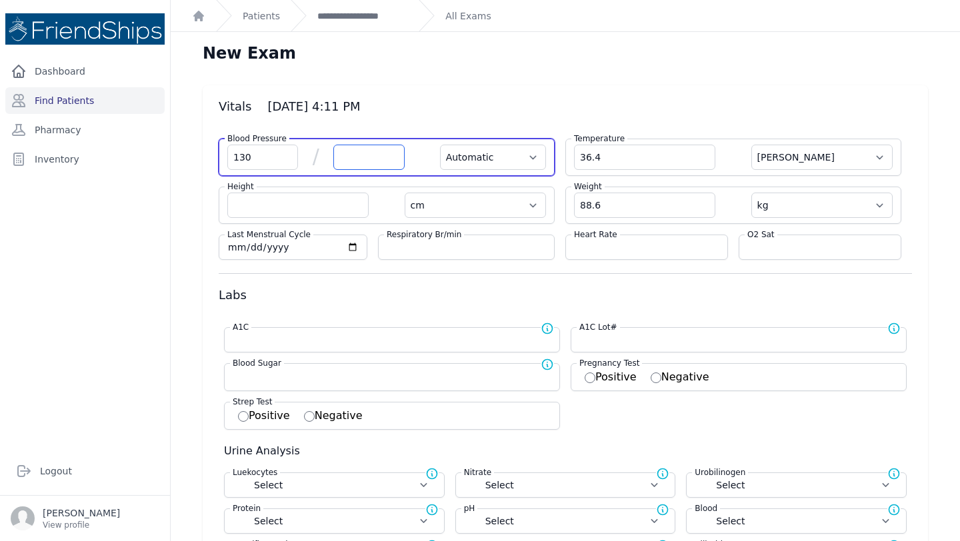
select select "cm"
select select "kg"
select select
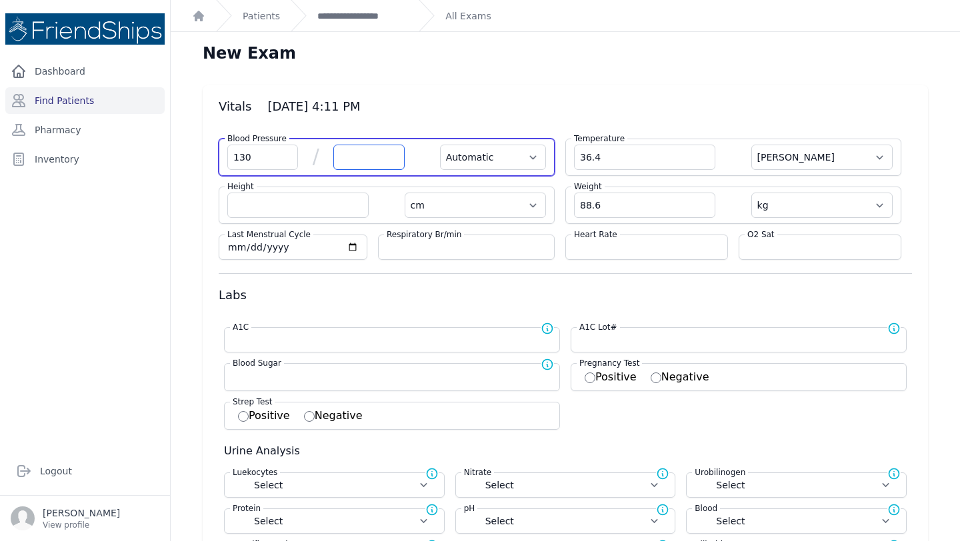
select select
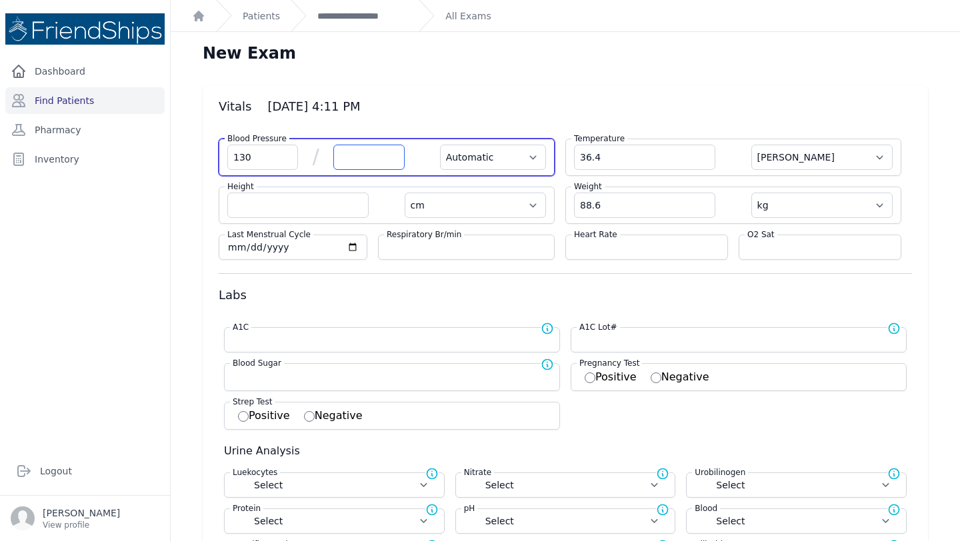
select select
type input "78"
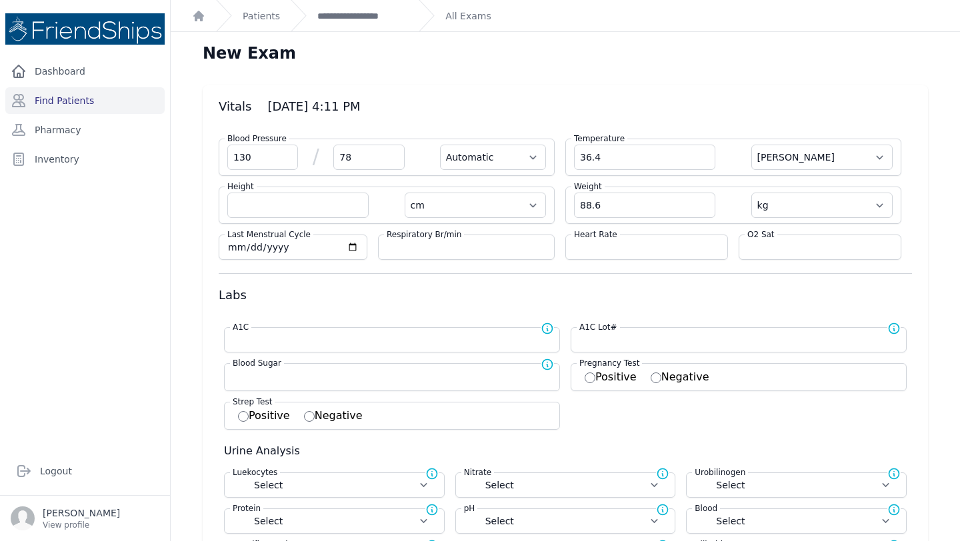
click at [615, 239] on label "Heart Rate" at bounding box center [595, 234] width 49 height 11
select select "Automatic"
select select "cm"
select select "kg"
select select
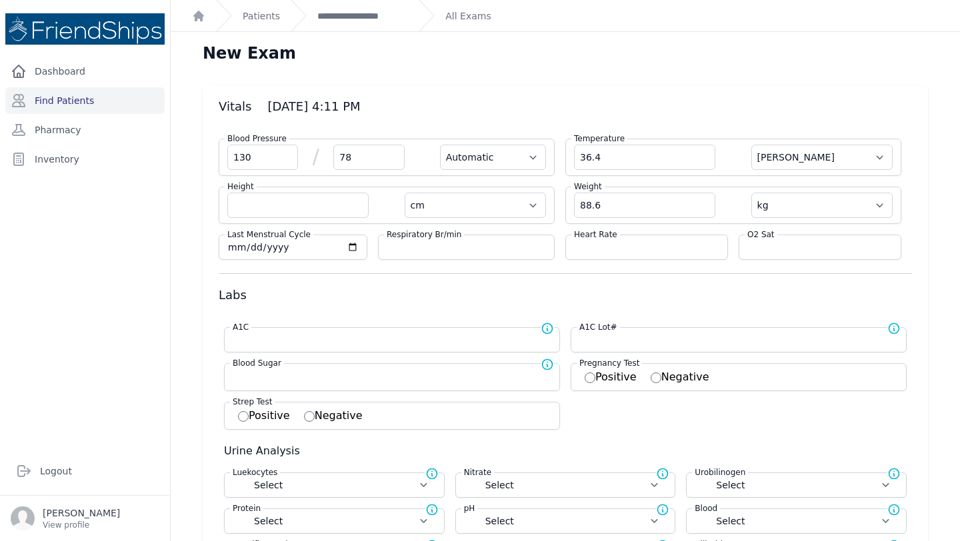
select select
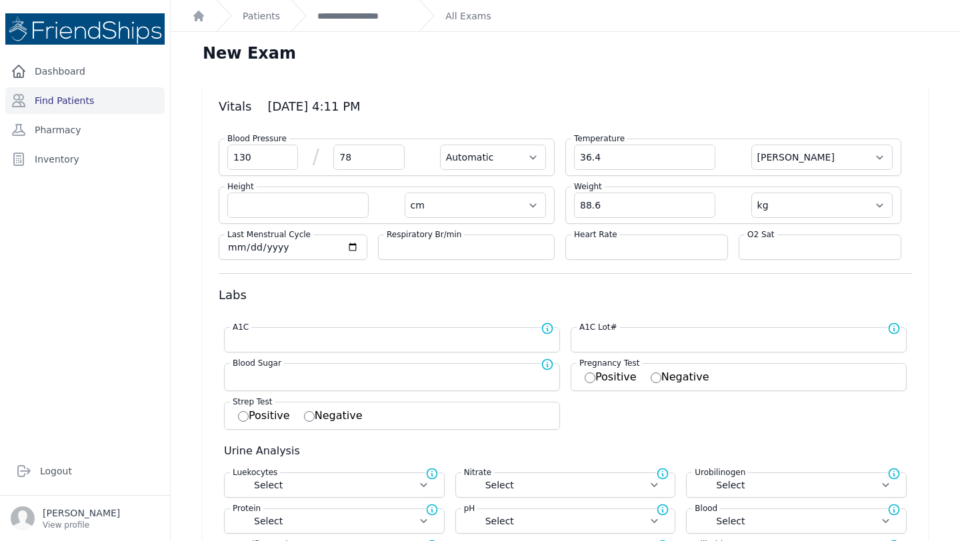
select select
click at [607, 253] on input "number" at bounding box center [646, 247] width 145 height 13
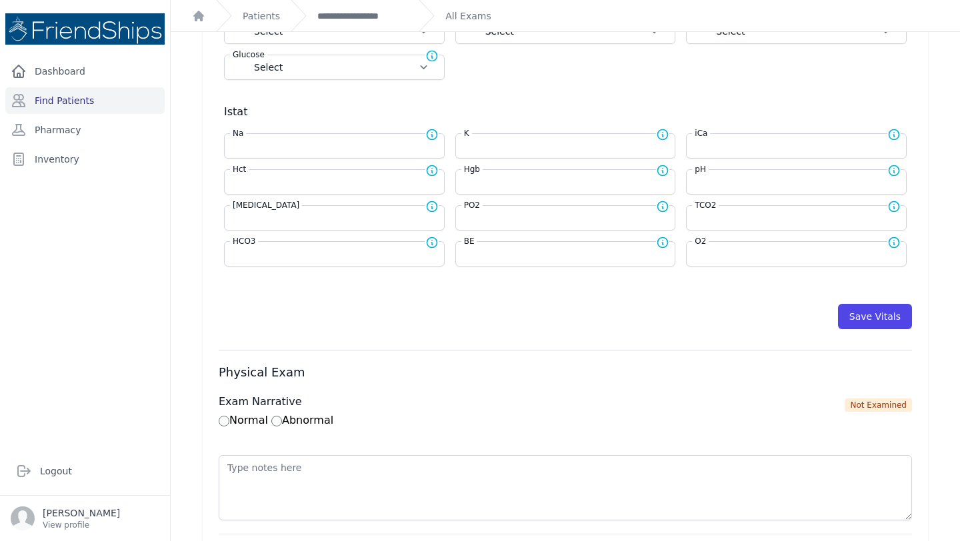
scroll to position [531, 0]
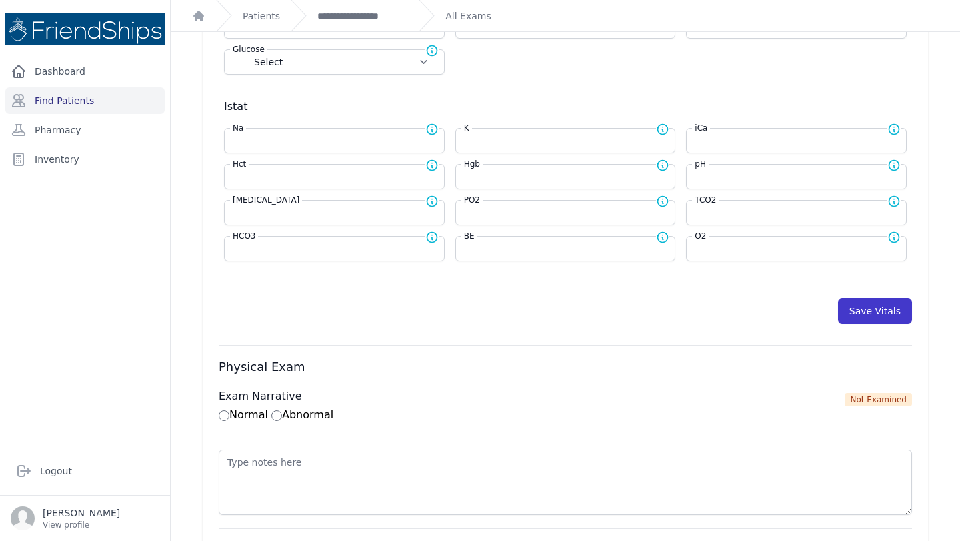
type input "67"
click at [869, 303] on button "Save Vitals" at bounding box center [875, 311] width 74 height 25
select select "Automatic"
select select "cm"
select select "kg"
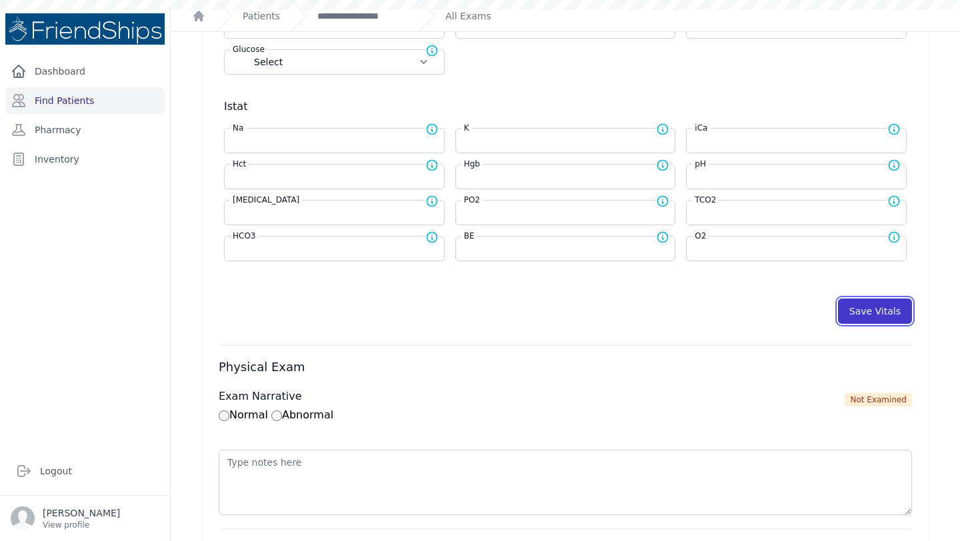
select select
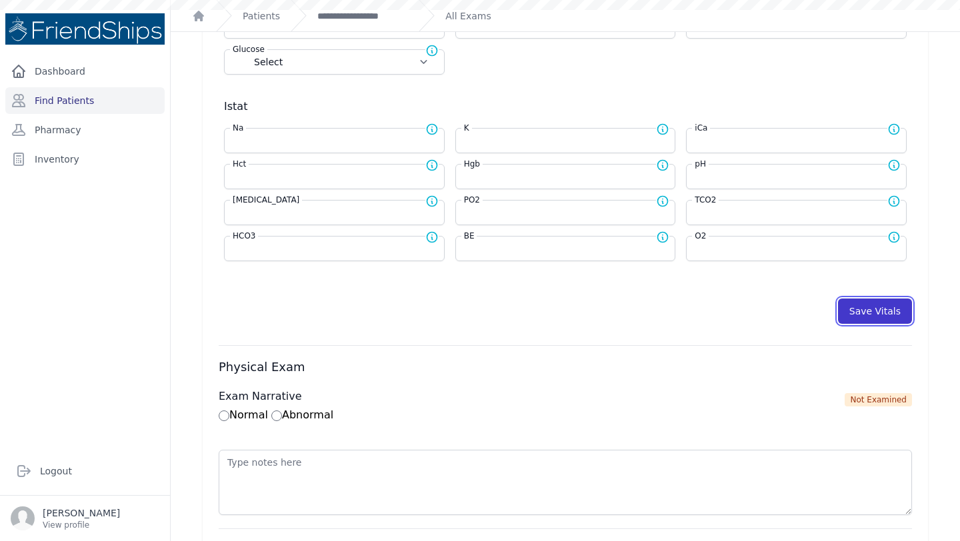
select select
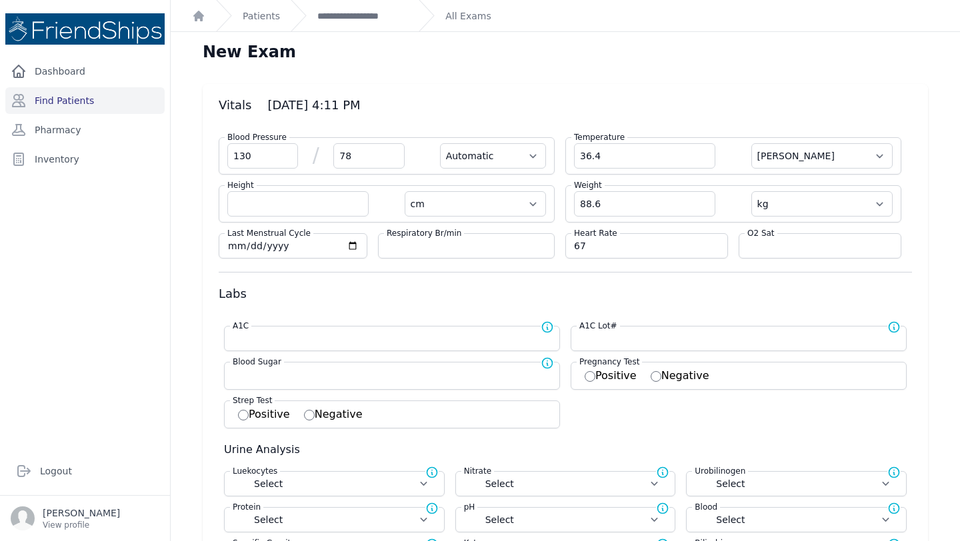
scroll to position [0, 0]
click at [362, 15] on link "**********" at bounding box center [362, 15] width 91 height 13
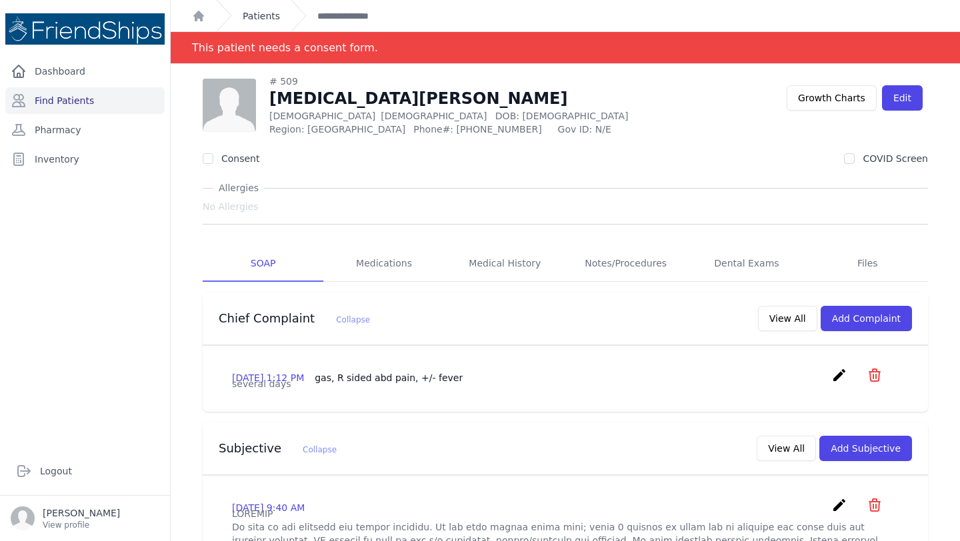
click at [252, 16] on link "Patients" at bounding box center [261, 15] width 37 height 13
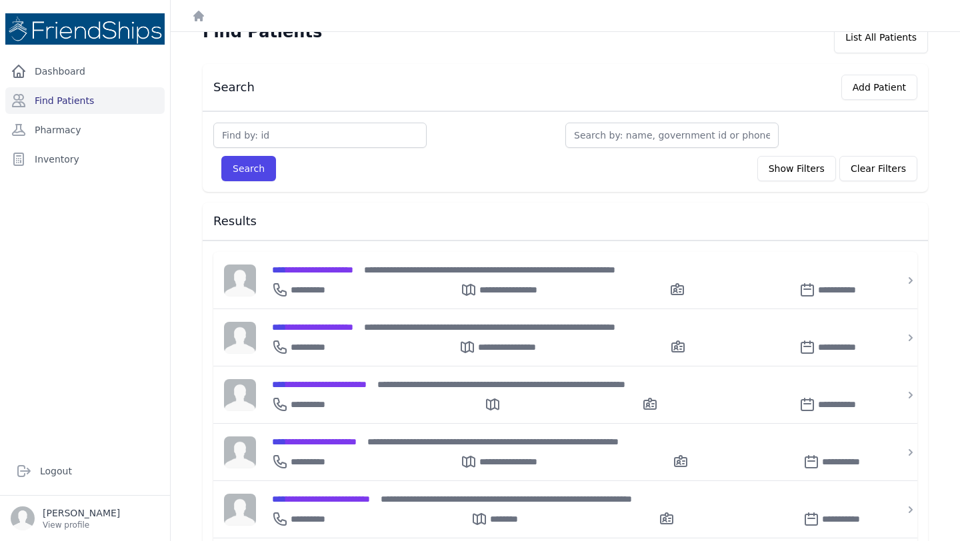
scroll to position [22, 0]
click at [652, 126] on input "text" at bounding box center [671, 134] width 213 height 25
type input "fati"
type input "fatim"
type input "fatima"
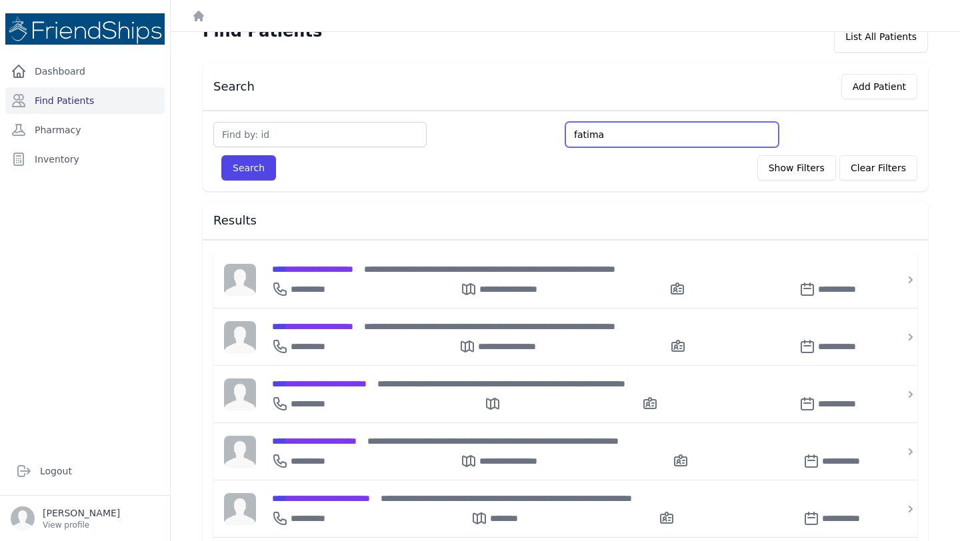
click at [221, 155] on button "Search" at bounding box center [248, 167] width 55 height 25
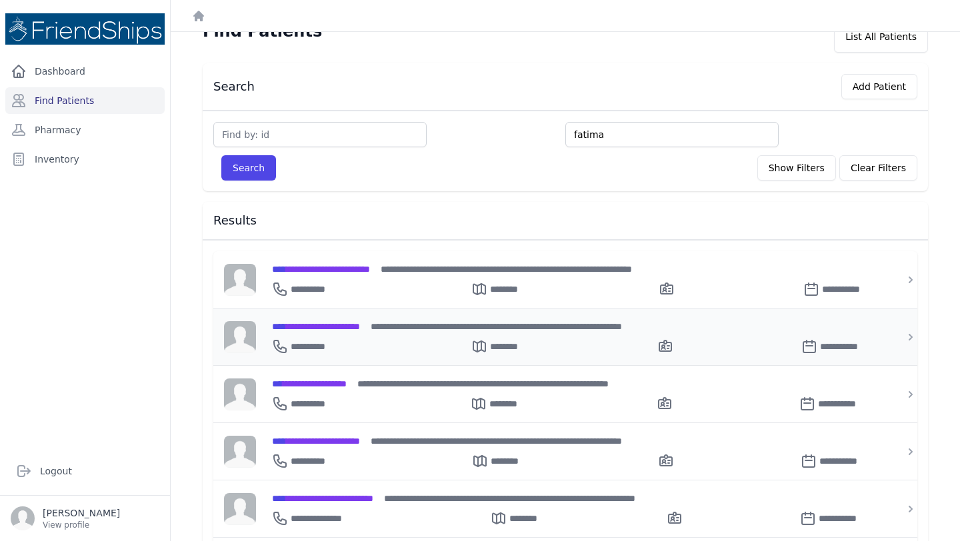
click at [360, 324] on span "**********" at bounding box center [316, 326] width 88 height 9
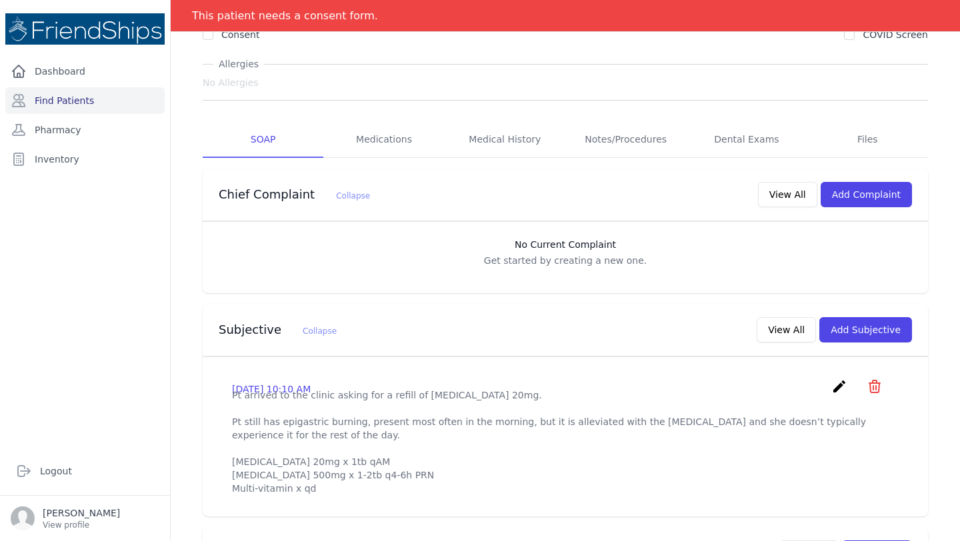
scroll to position [133, 0]
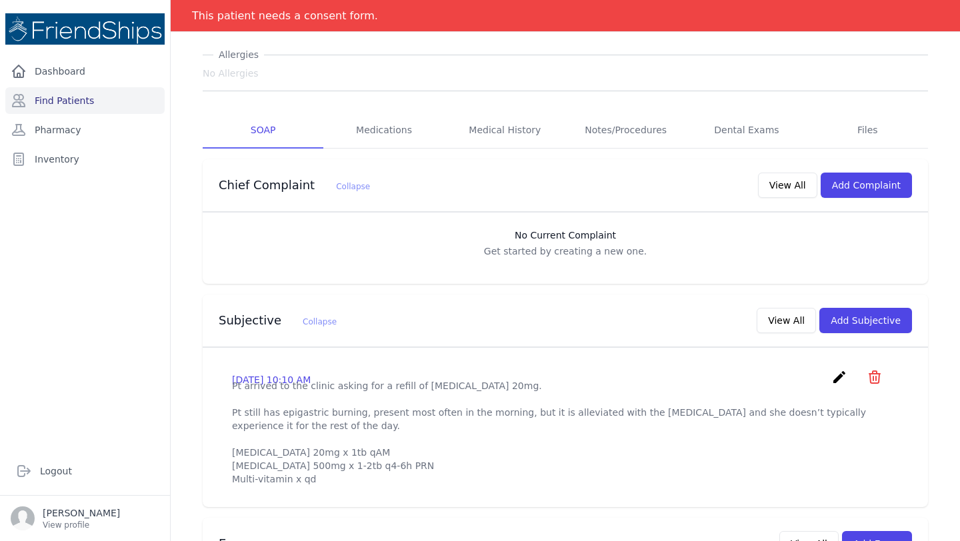
drag, startPoint x: 0, startPoint y: 541, endPoint x: 571, endPoint y: 449, distance: 578.8
click at [571, 449] on div "Close sidebar Dashboard Find Patients Pharmacy Inventory Logout Caia Shannon" at bounding box center [480, 270] width 960 height 541
click at [784, 317] on button "View All" at bounding box center [786, 320] width 59 height 25
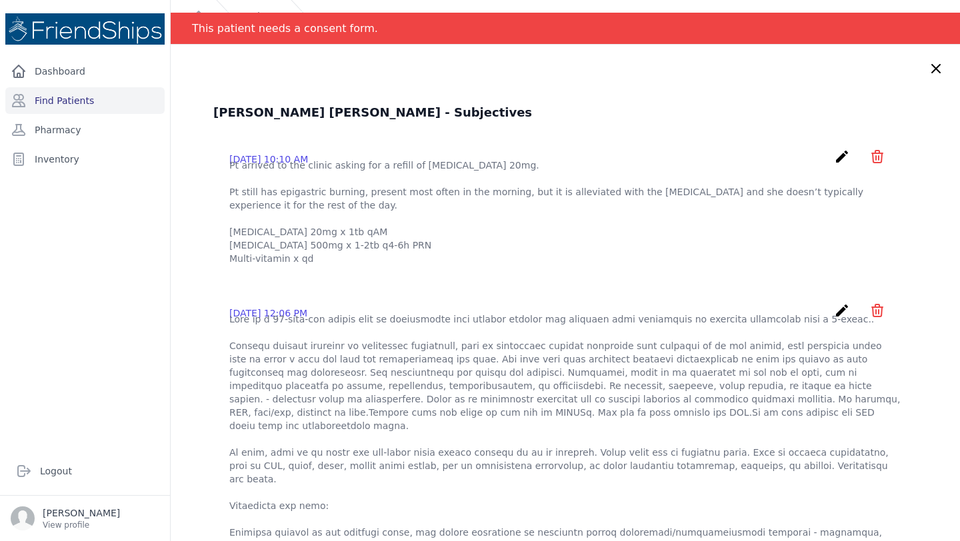
scroll to position [0, 0]
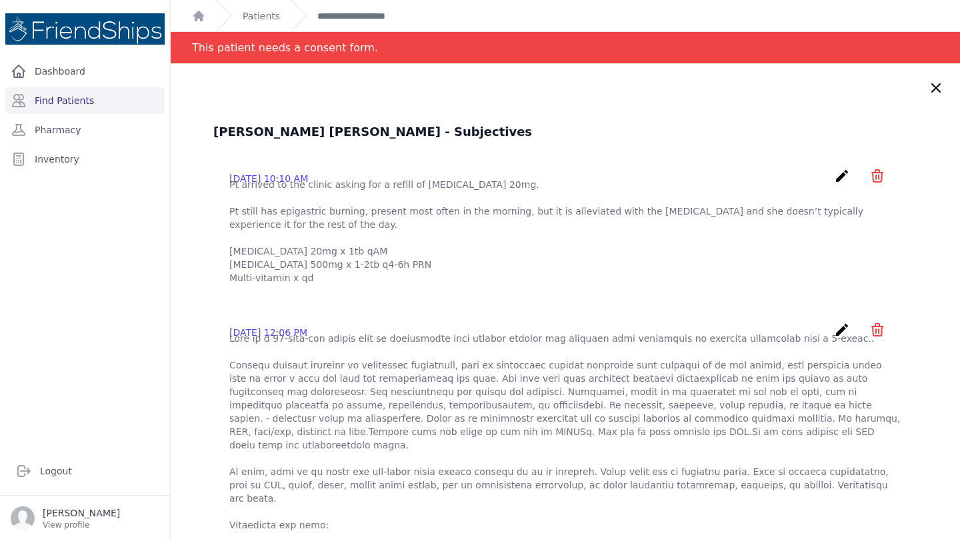
click at [933, 85] on icon at bounding box center [936, 88] width 8 height 8
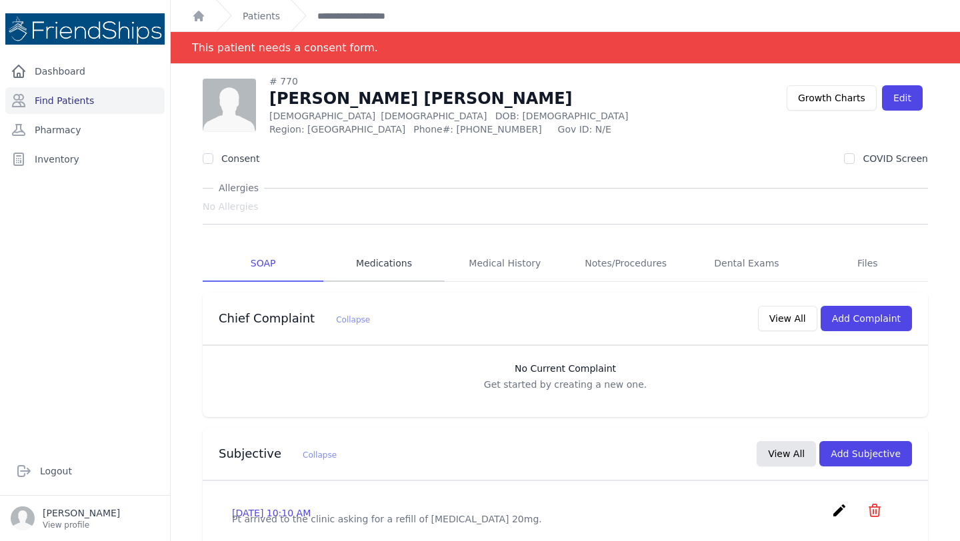
click at [376, 263] on link "Medications" at bounding box center [383, 264] width 121 height 36
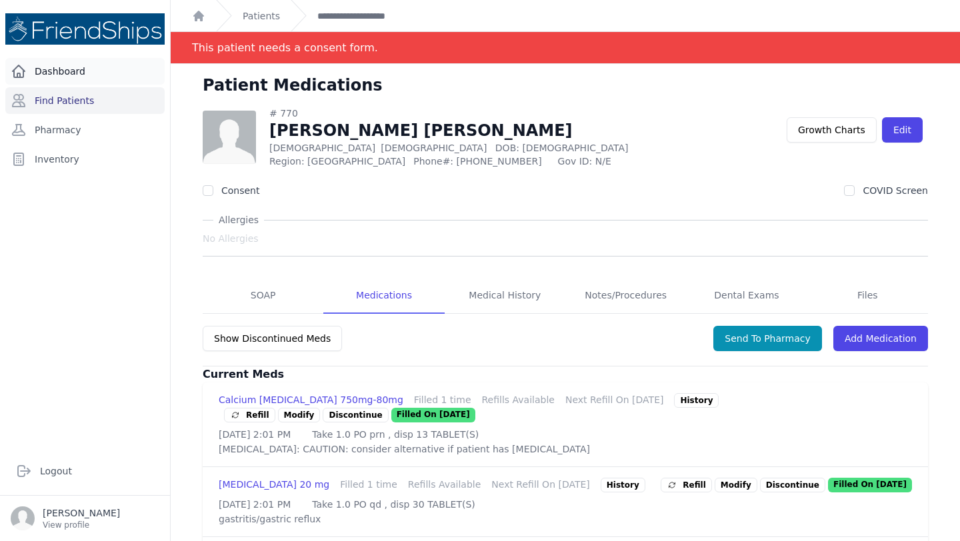
click at [63, 72] on link "Dashboard" at bounding box center [84, 71] width 159 height 27
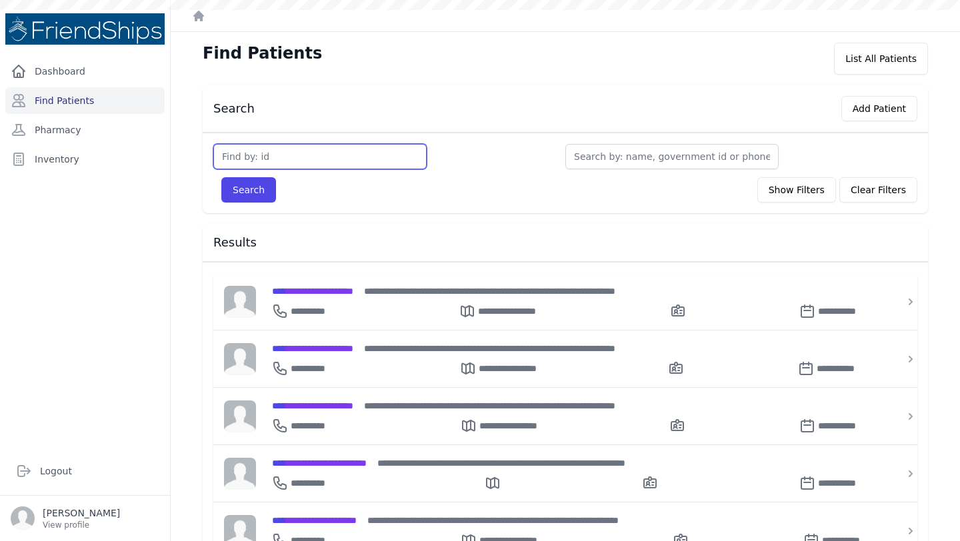
click at [329, 155] on input "text" at bounding box center [319, 156] width 213 height 25
type input "80"
type input "803"
click at [221, 177] on button "Search" at bounding box center [248, 189] width 55 height 25
click at [284, 157] on input "text" at bounding box center [319, 156] width 213 height 25
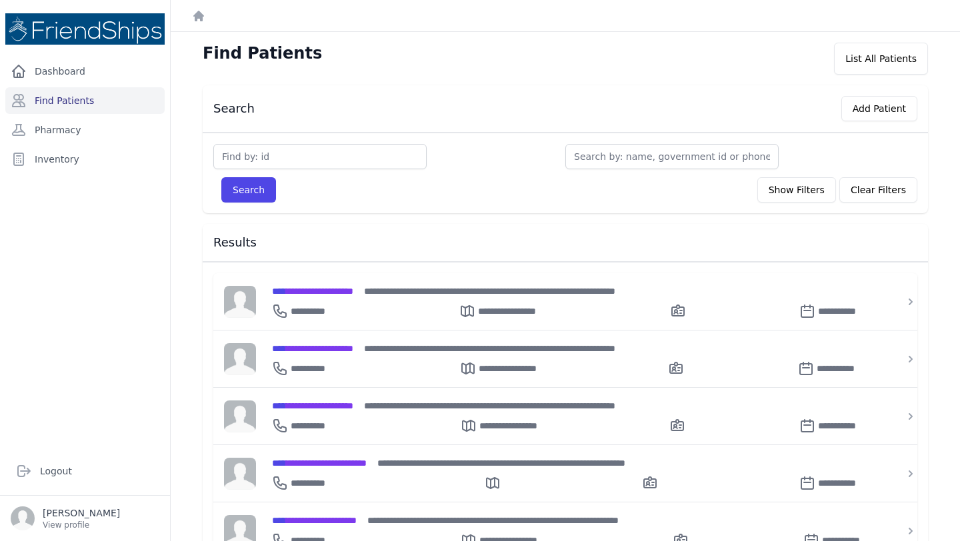
click at [471, 200] on div "Search Show Filters Clear Filters" at bounding box center [565, 189] width 704 height 25
click at [343, 162] on input "text" at bounding box center [319, 156] width 213 height 25
type input "803"
click at [221, 177] on button "Search" at bounding box center [248, 189] width 55 height 25
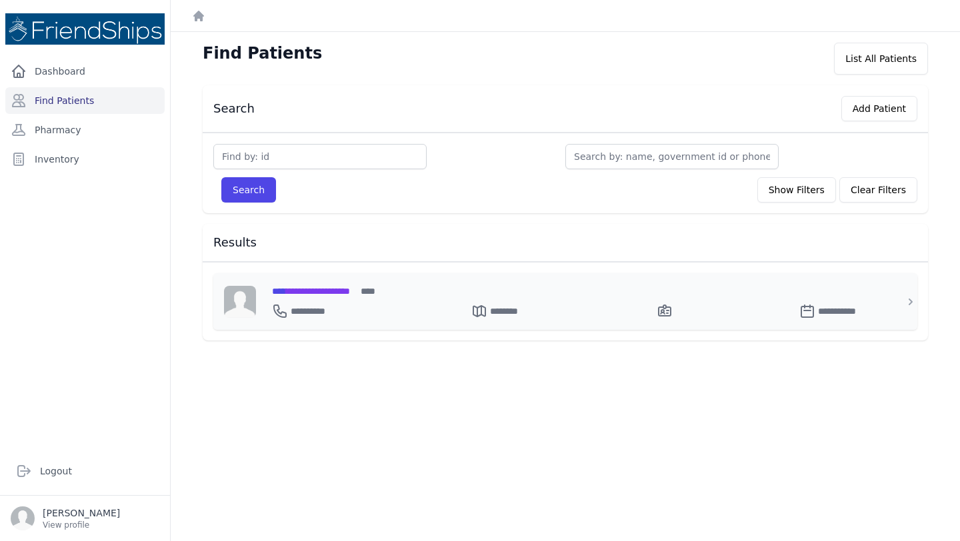
click at [322, 293] on span "**********" at bounding box center [311, 291] width 78 height 9
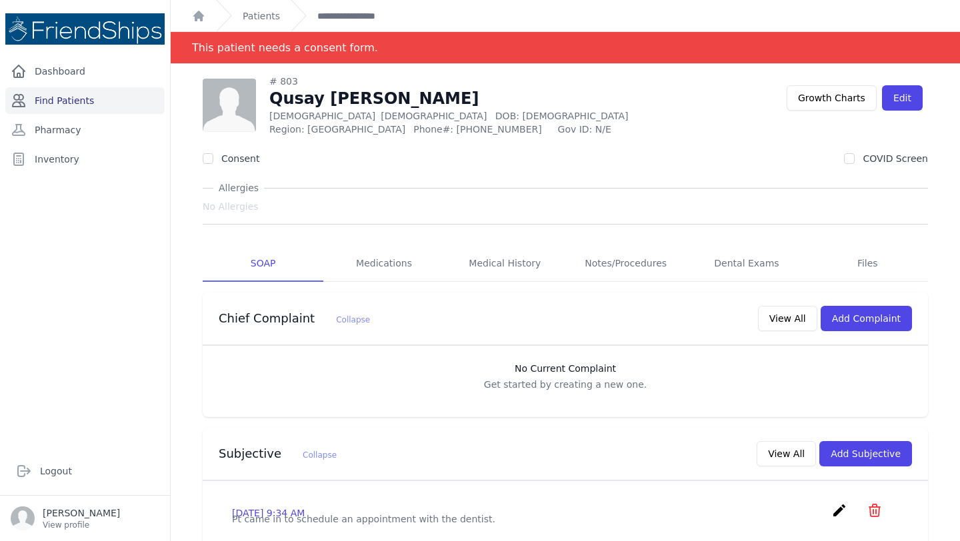
click at [93, 95] on link "Find Patients" at bounding box center [84, 100] width 159 height 27
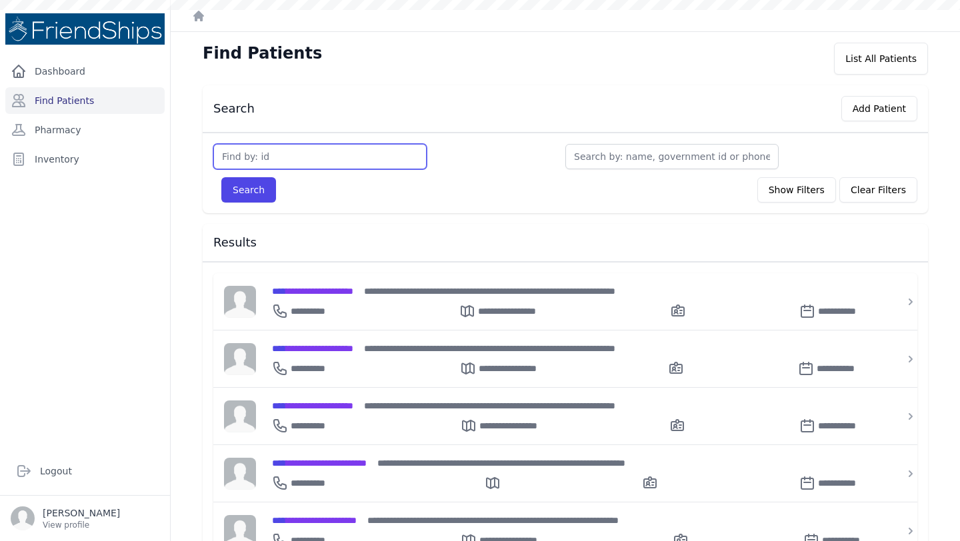
click at [308, 151] on input "text" at bounding box center [319, 156] width 213 height 25
type input "804"
click at [221, 177] on button "Search" at bounding box center [248, 189] width 55 height 25
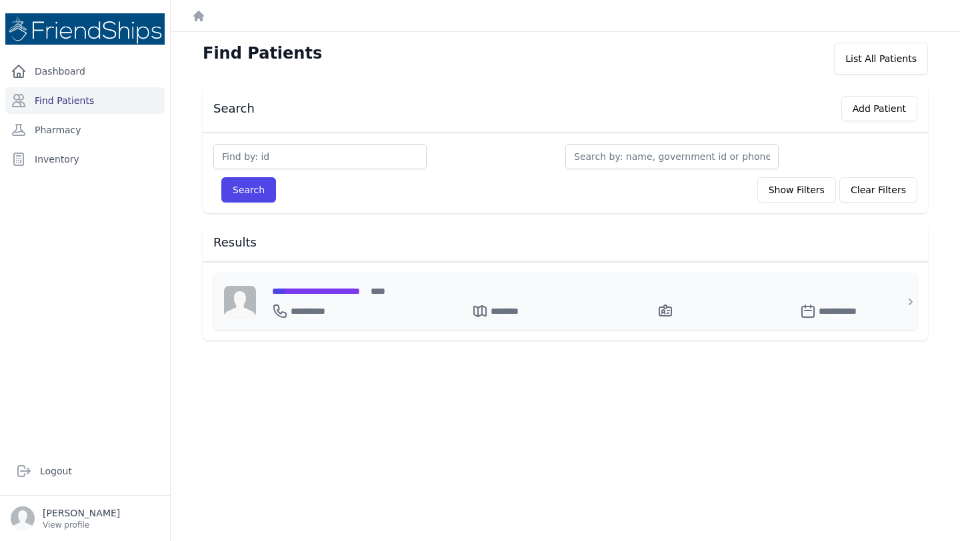
click at [341, 291] on span "**********" at bounding box center [316, 291] width 88 height 9
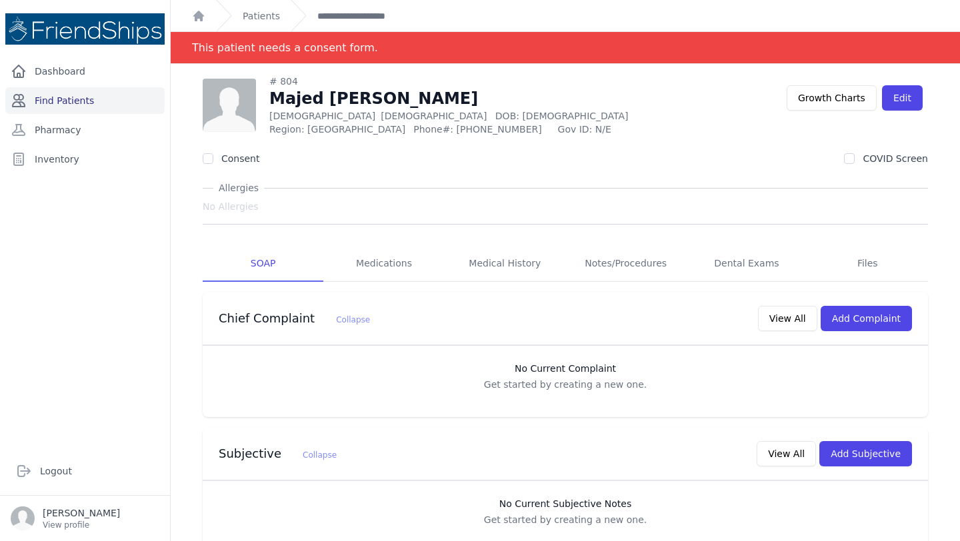
click at [89, 101] on link "Find Patients" at bounding box center [84, 100] width 159 height 27
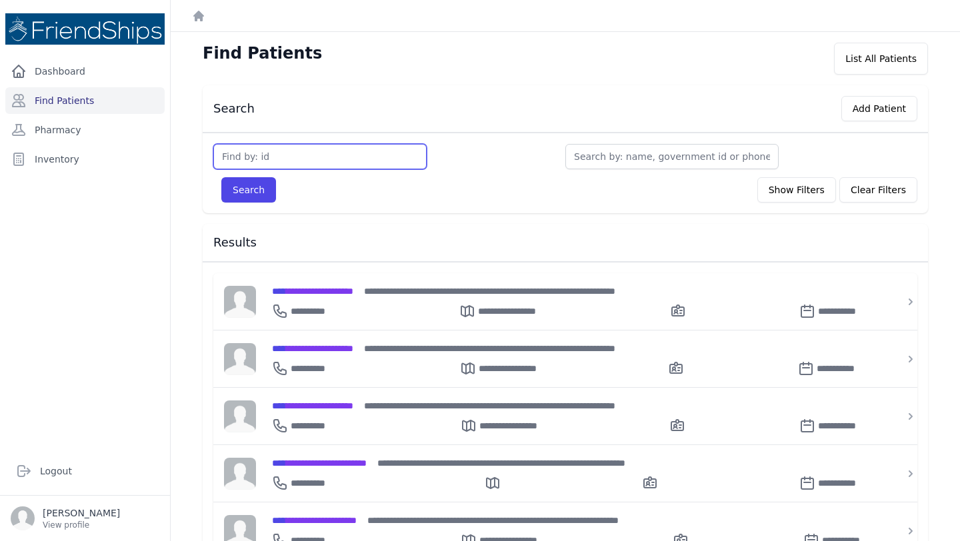
click at [363, 160] on input "text" at bounding box center [319, 156] width 213 height 25
type input "643"
click at [221, 177] on button "Search" at bounding box center [248, 189] width 55 height 25
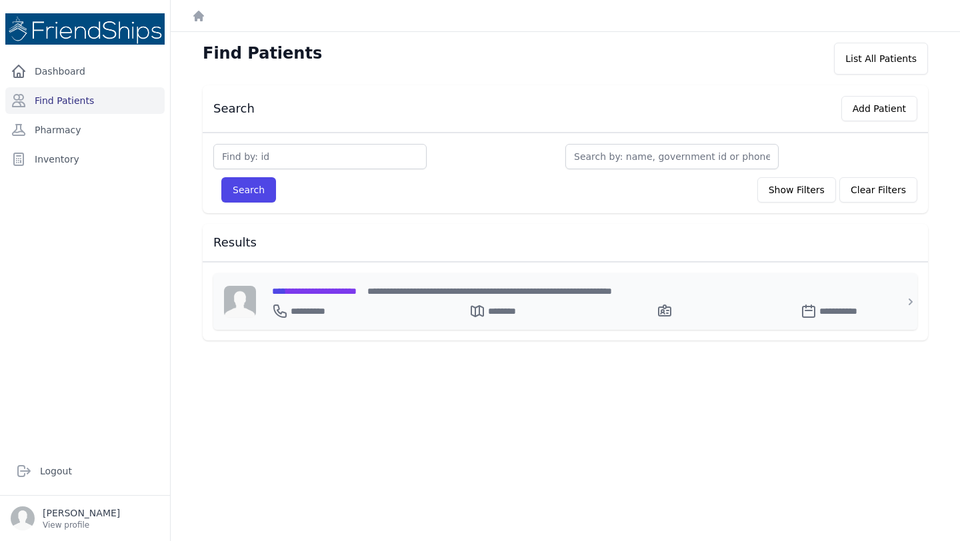
click at [360, 298] on div "**********" at bounding box center [573, 308] width 603 height 21
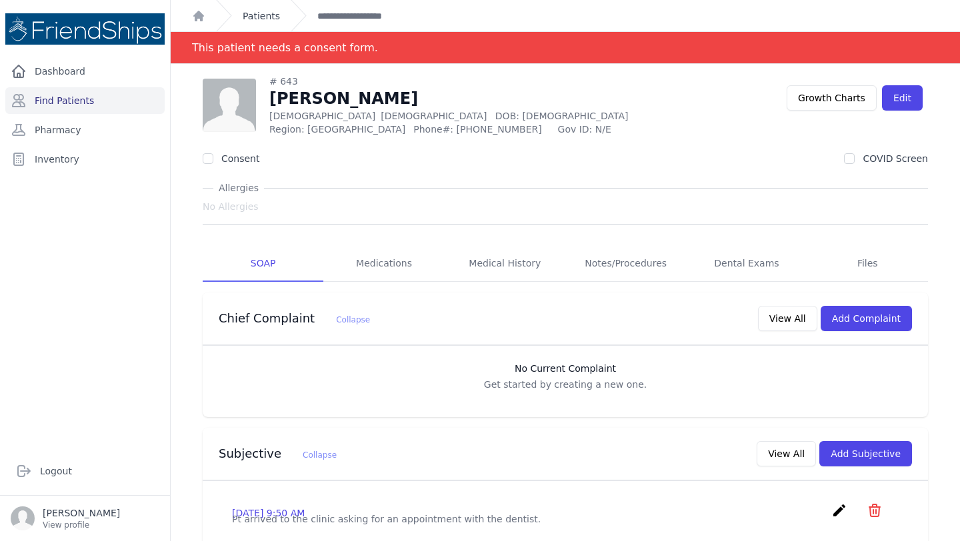
click at [263, 12] on link "Patients" at bounding box center [261, 15] width 37 height 13
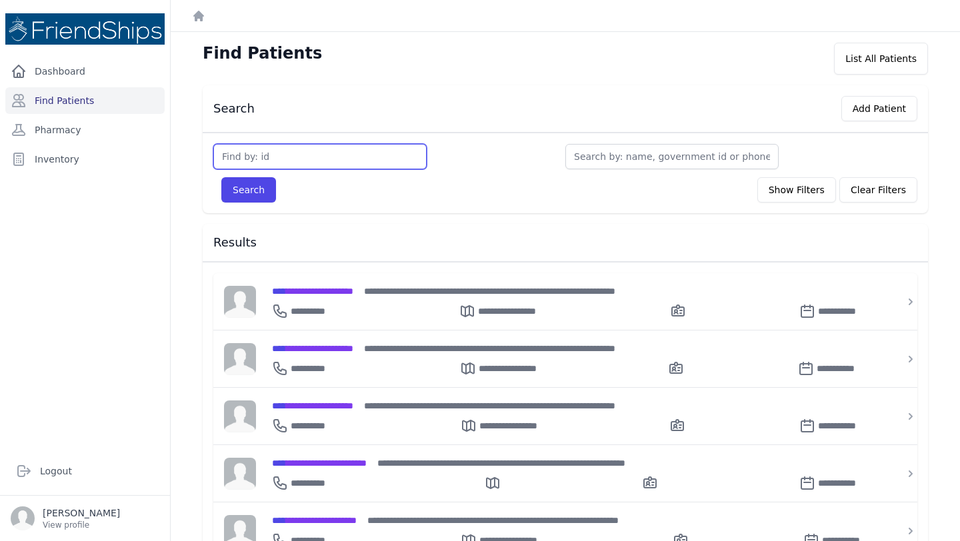
click at [330, 157] on input "text" at bounding box center [319, 156] width 213 height 25
type input "790"
click at [221, 177] on button "Search" at bounding box center [248, 189] width 55 height 25
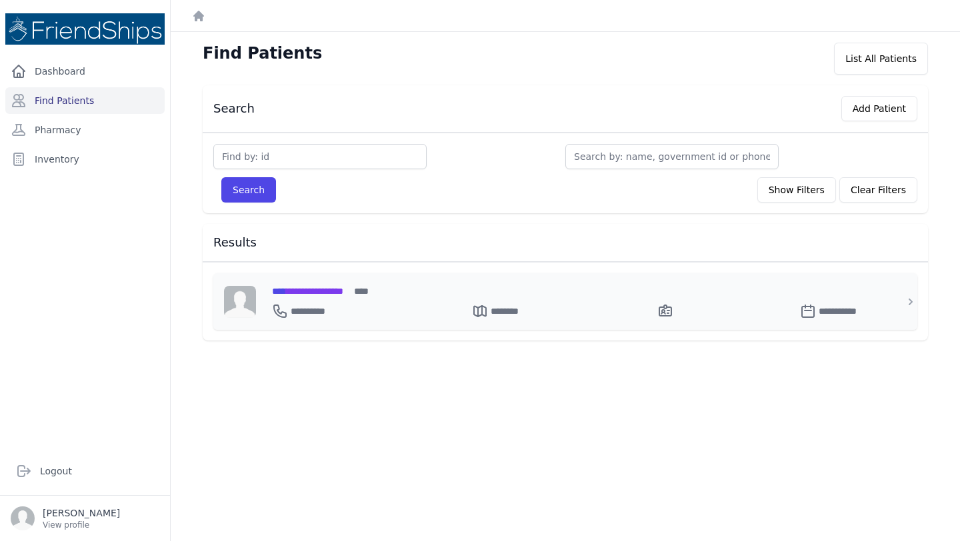
click at [309, 287] on span "**********" at bounding box center [307, 291] width 71 height 9
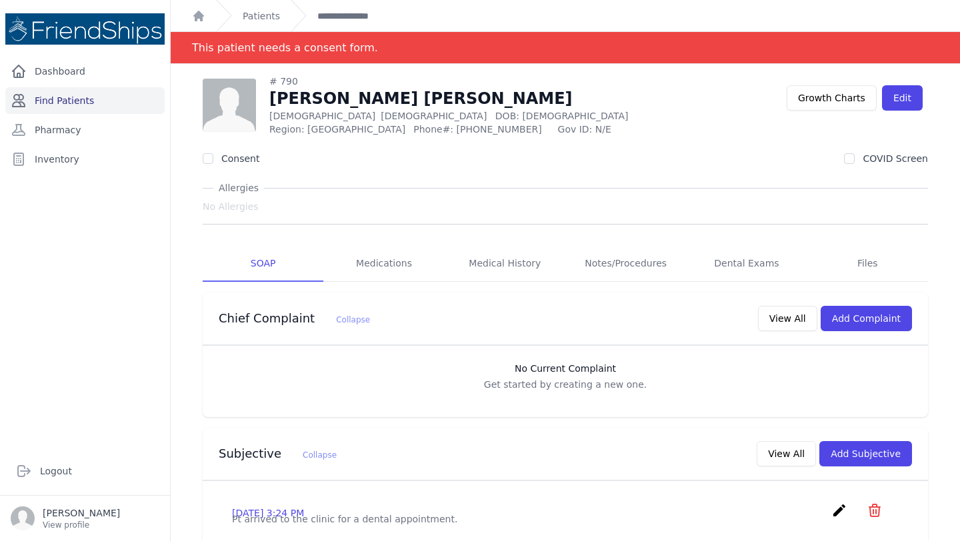
click at [94, 99] on link "Find Patients" at bounding box center [84, 100] width 159 height 27
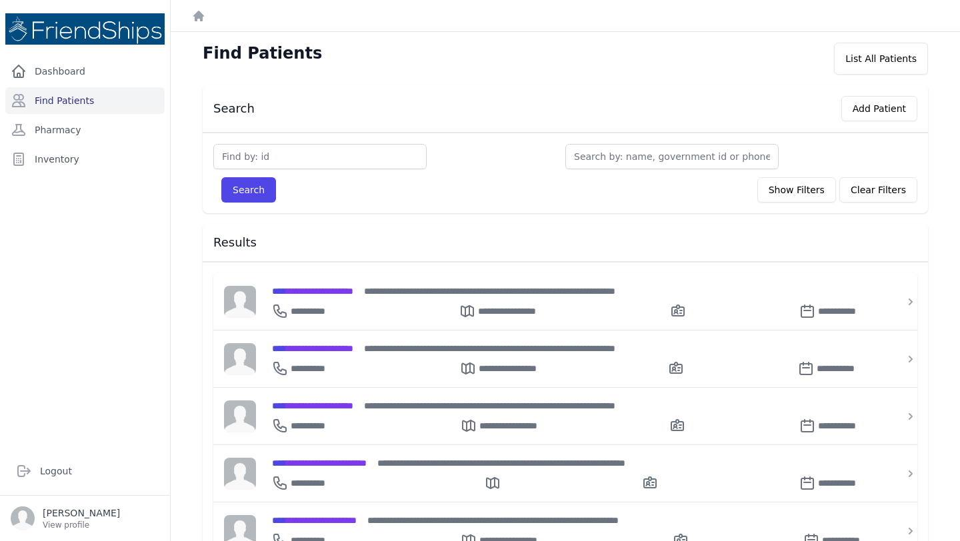
click at [269, 175] on div "Search Show Filters Clear Filters" at bounding box center [565, 185] width 704 height 33
click at [286, 153] on input "text" at bounding box center [319, 156] width 213 height 25
type input "162"
click at [221, 177] on button "Search" at bounding box center [248, 189] width 55 height 25
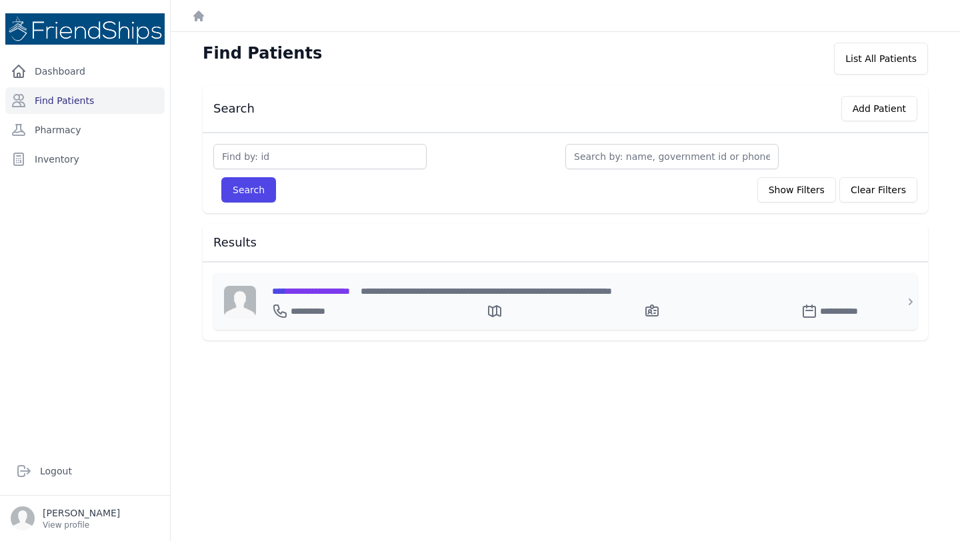
click at [339, 287] on span "**********" at bounding box center [311, 291] width 78 height 9
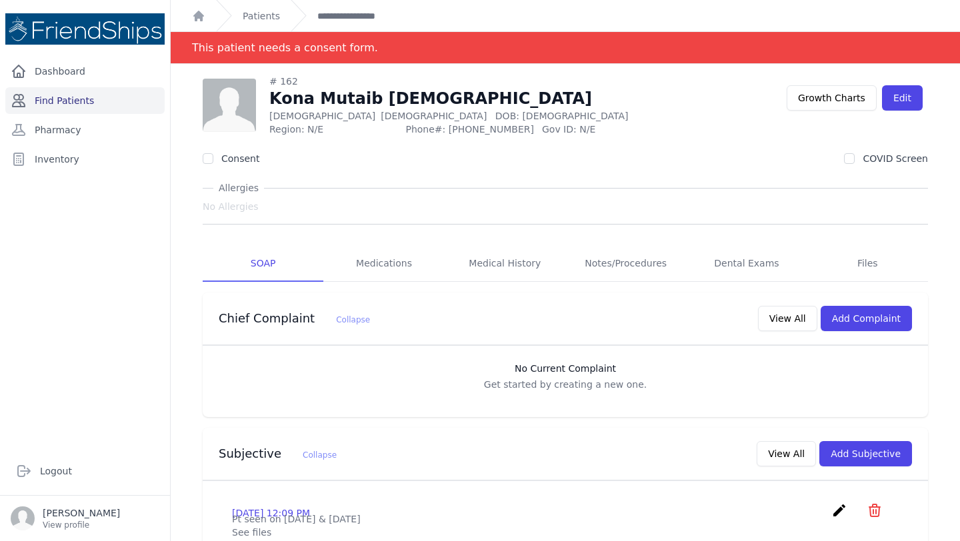
click at [79, 101] on link "Find Patients" at bounding box center [84, 100] width 159 height 27
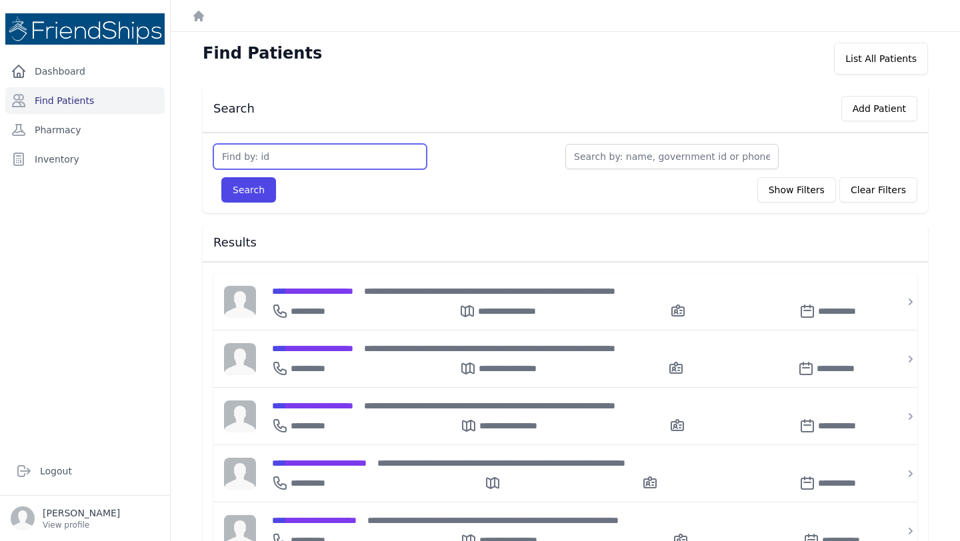
click at [325, 151] on input "text" at bounding box center [319, 156] width 213 height 25
type input "808"
click at [221, 177] on button "Search" at bounding box center [248, 189] width 55 height 25
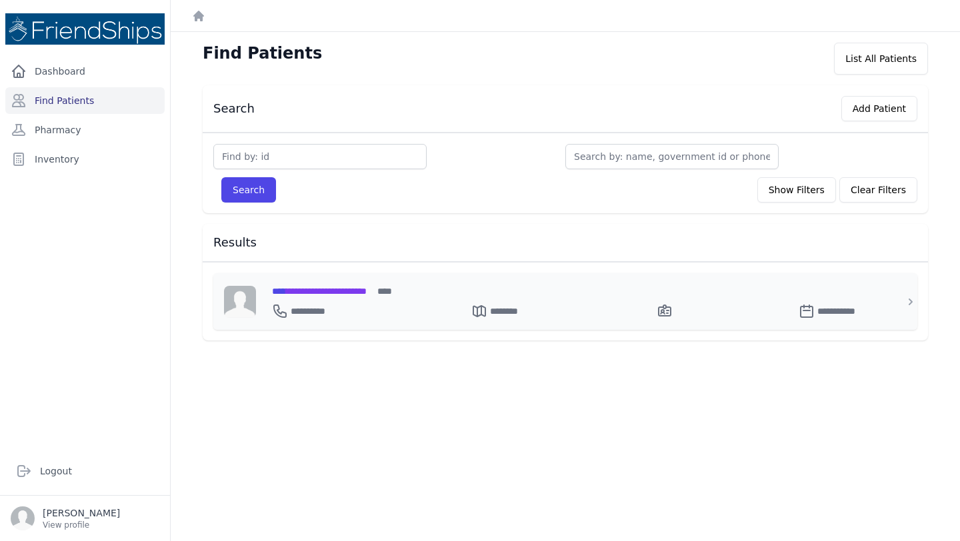
click at [319, 291] on span "**********" at bounding box center [319, 291] width 95 height 9
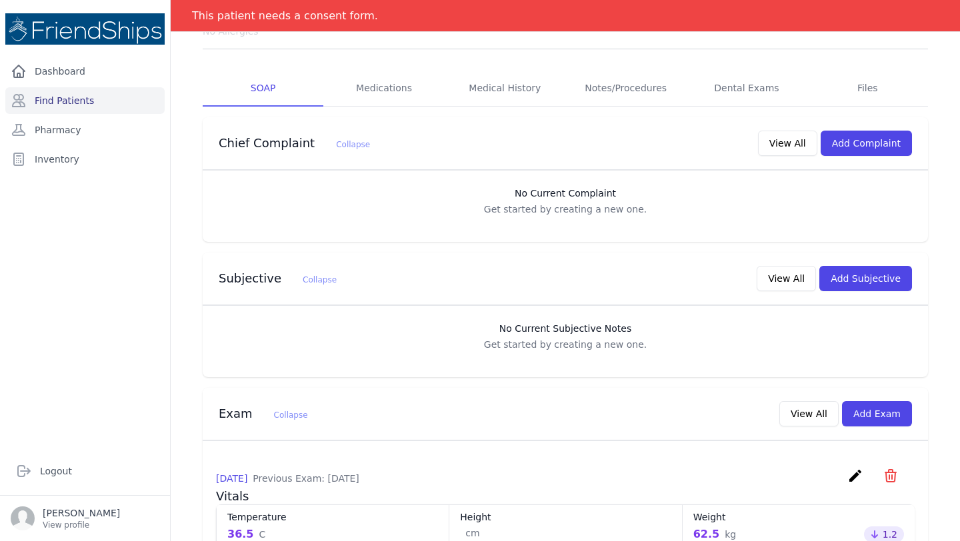
scroll to position [185, 0]
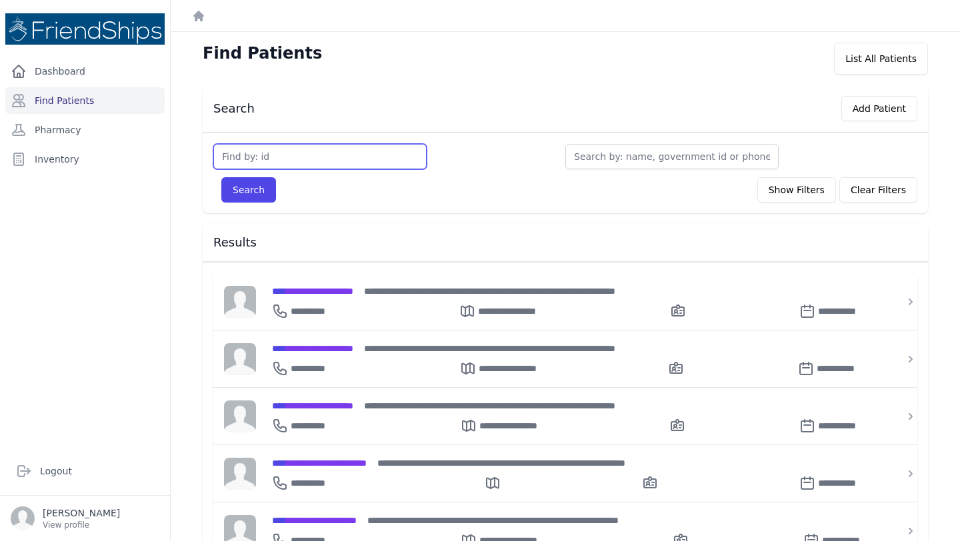
click at [328, 159] on input "text" at bounding box center [319, 156] width 213 height 25
type input "322"
click at [221, 177] on button "Search" at bounding box center [248, 189] width 55 height 25
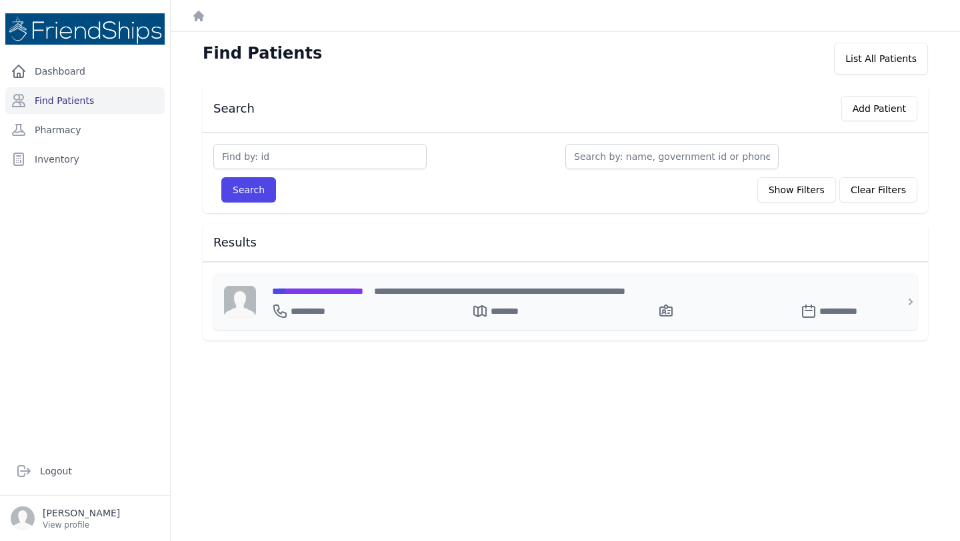
click at [347, 287] on span "**********" at bounding box center [317, 291] width 91 height 9
